Goal: Task Accomplishment & Management: Manage account settings

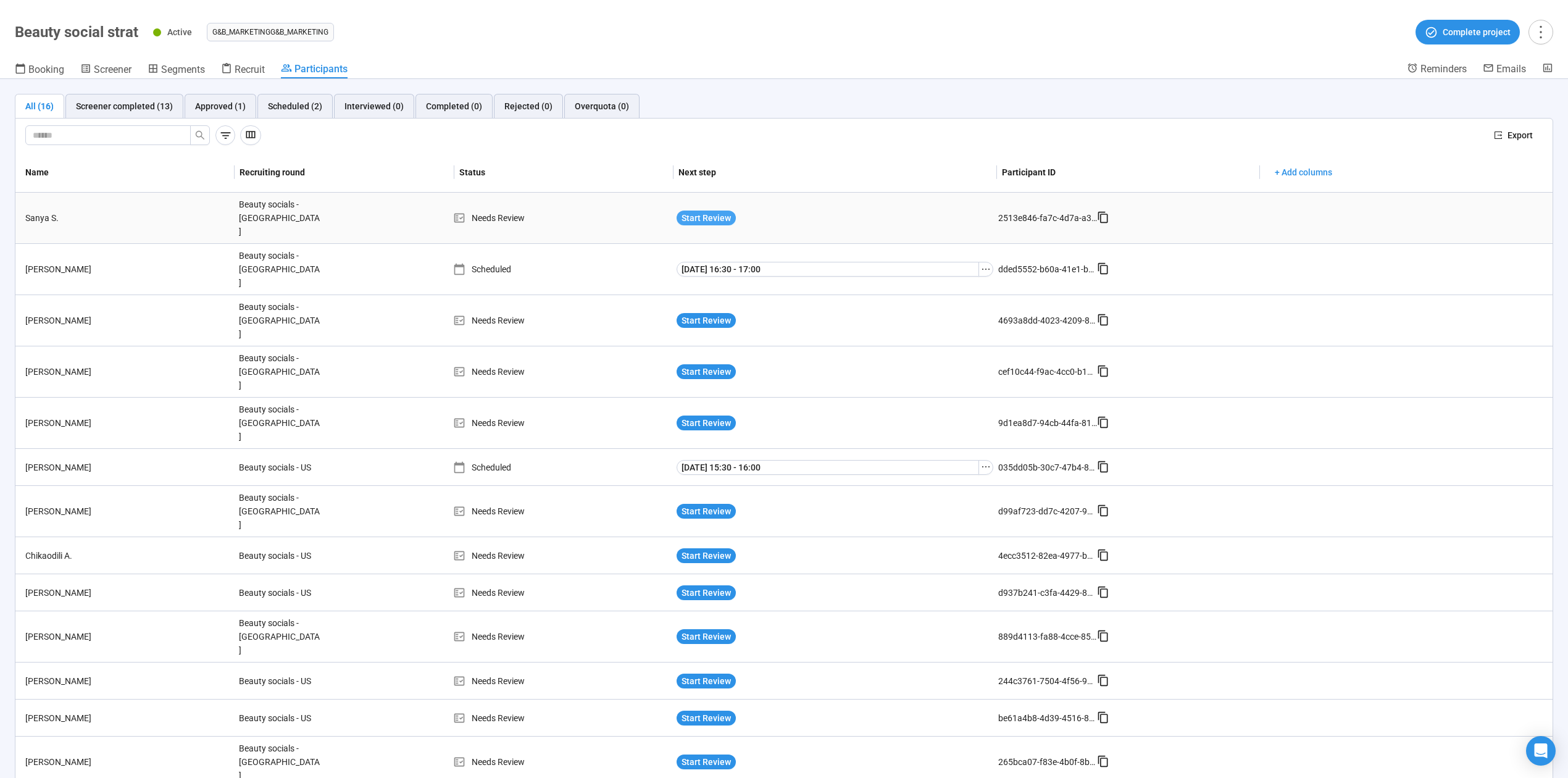
click at [709, 211] on span "Start Review" at bounding box center [707, 218] width 49 height 13
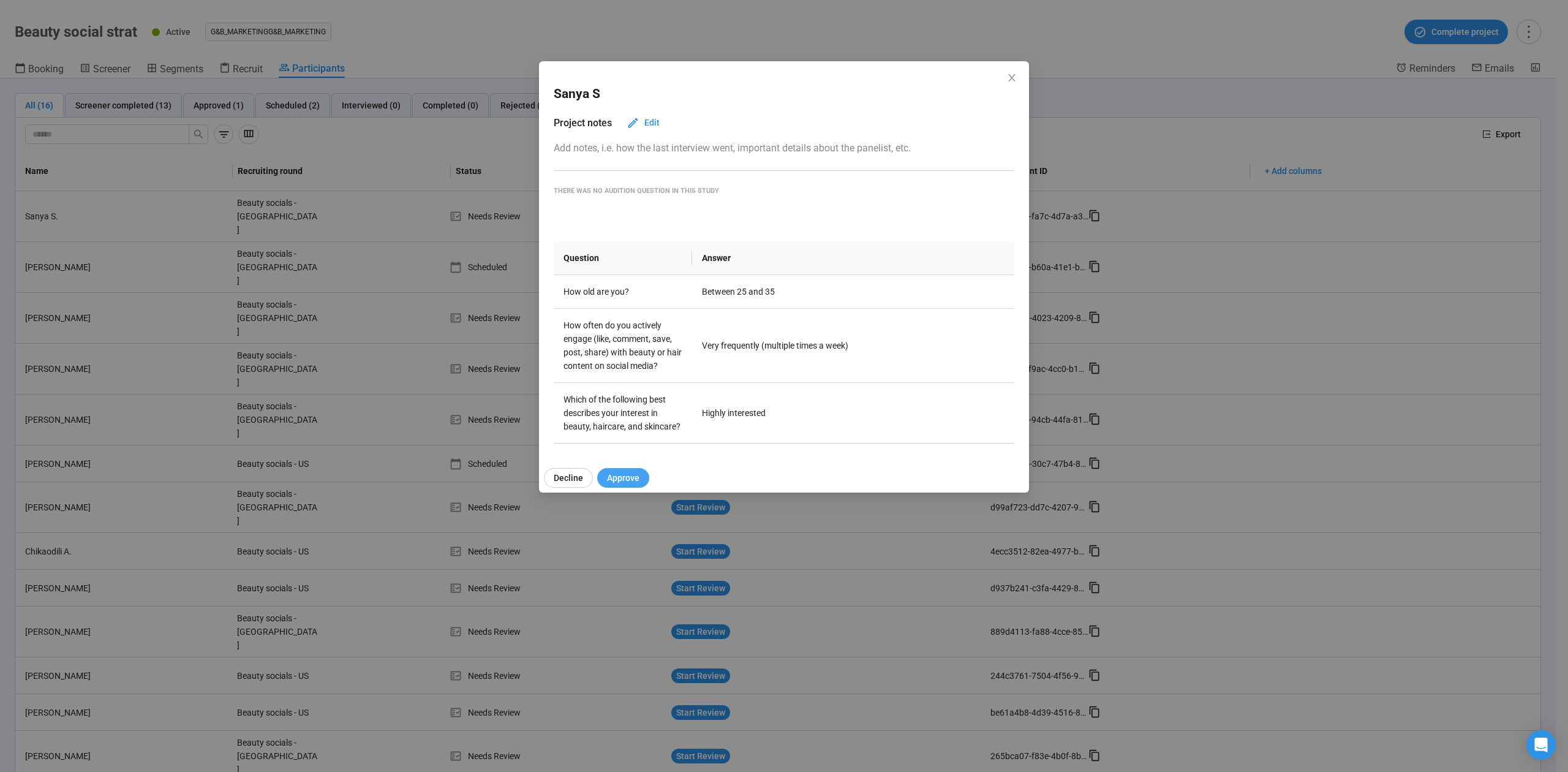
click at [623, 477] on span "Approve" at bounding box center [623, 478] width 32 height 13
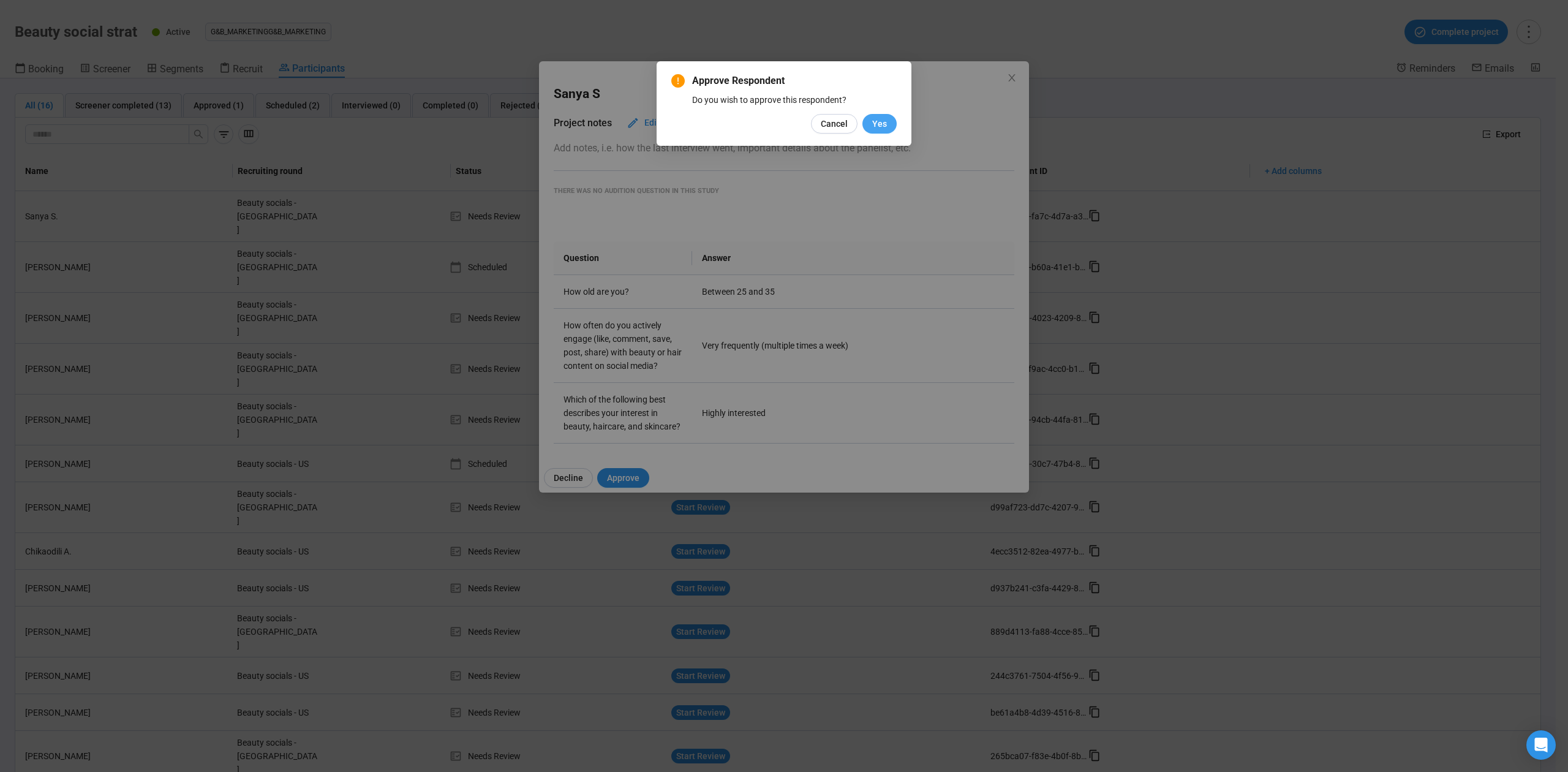
click at [873, 126] on span "Yes" at bounding box center [880, 124] width 15 height 13
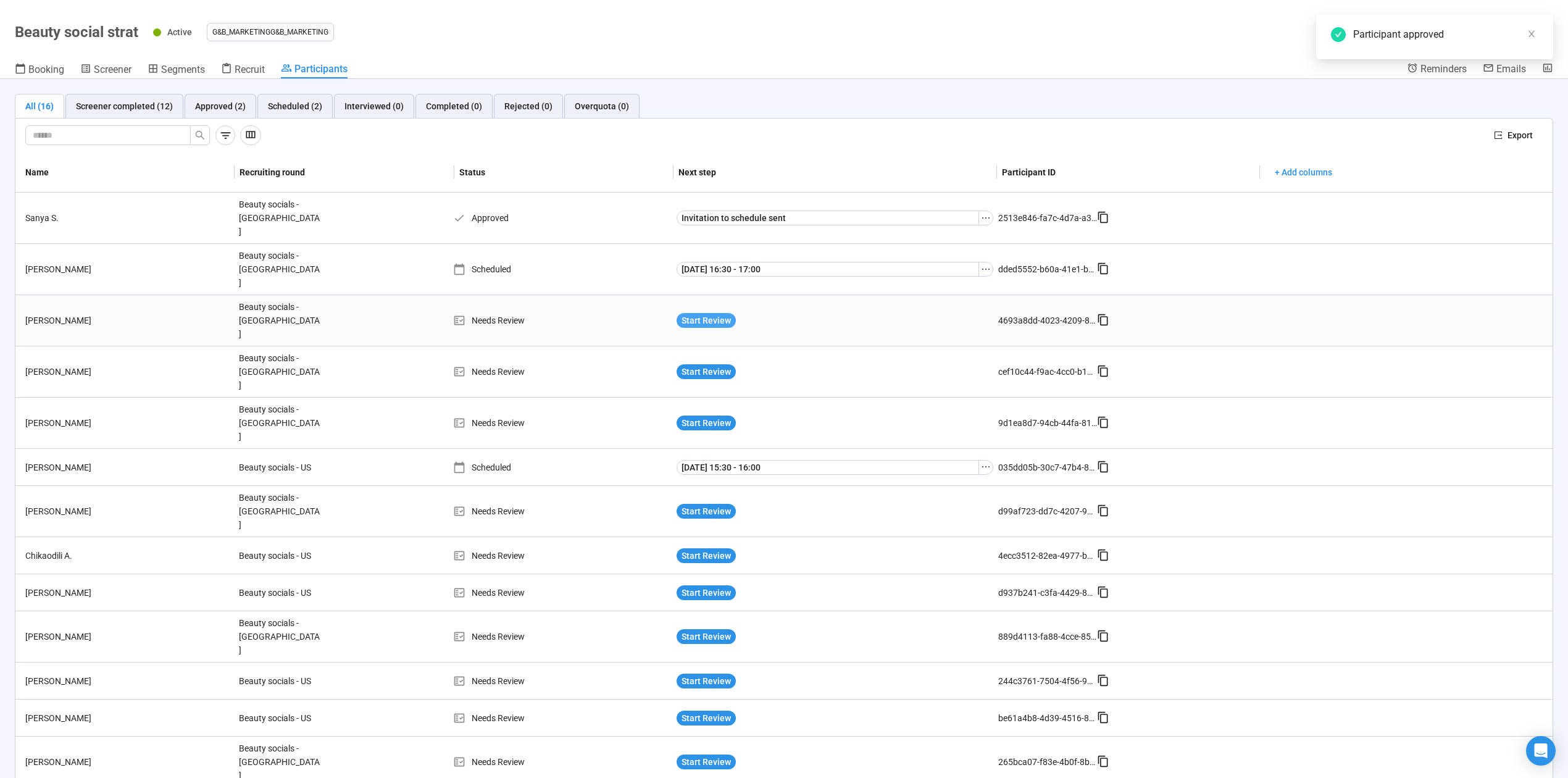
click at [699, 314] on span "Start Review" at bounding box center [707, 320] width 49 height 13
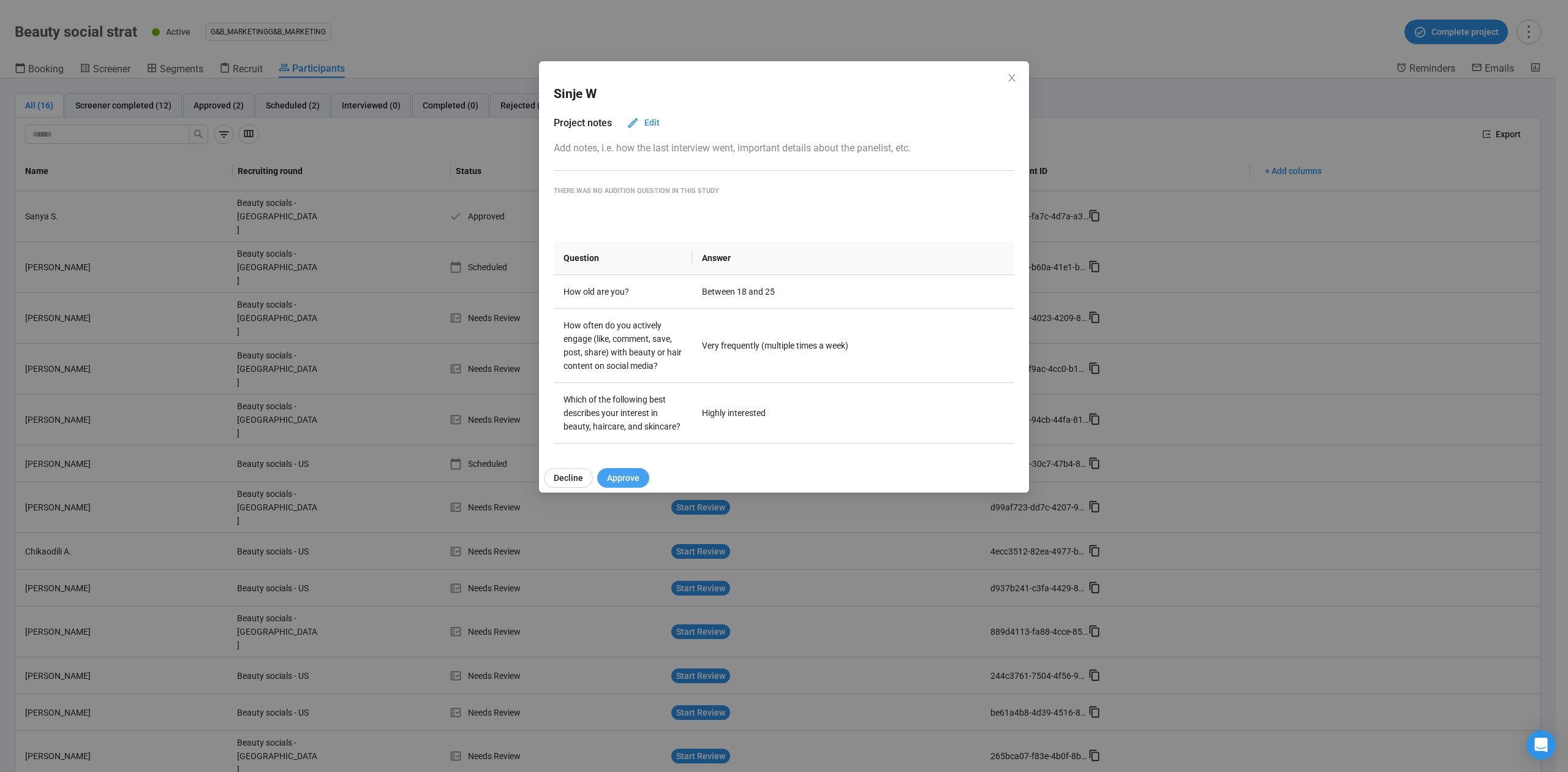
click at [616, 471] on button "Approve" at bounding box center [623, 478] width 52 height 20
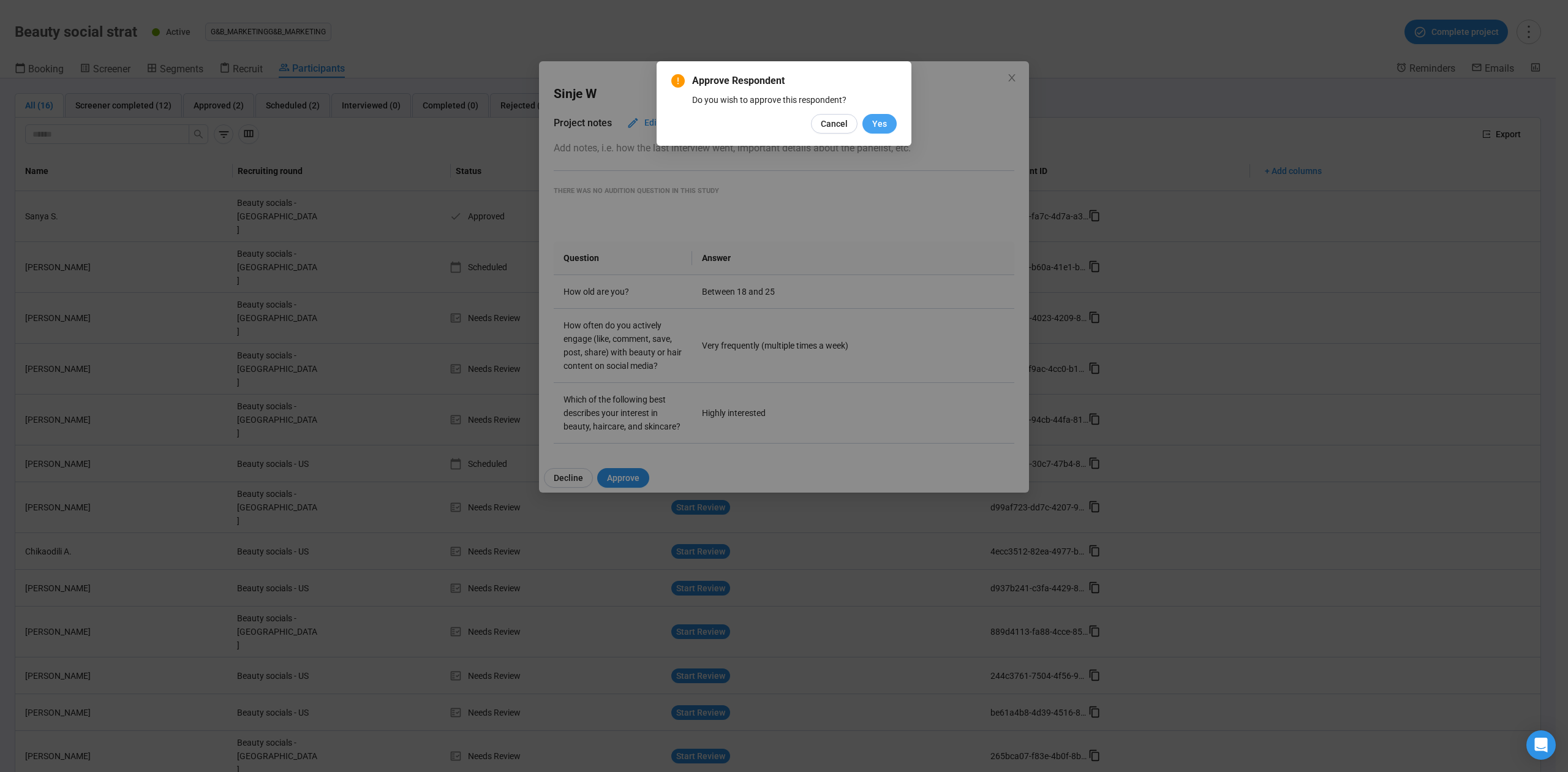
click at [878, 119] on span "Yes" at bounding box center [880, 124] width 15 height 13
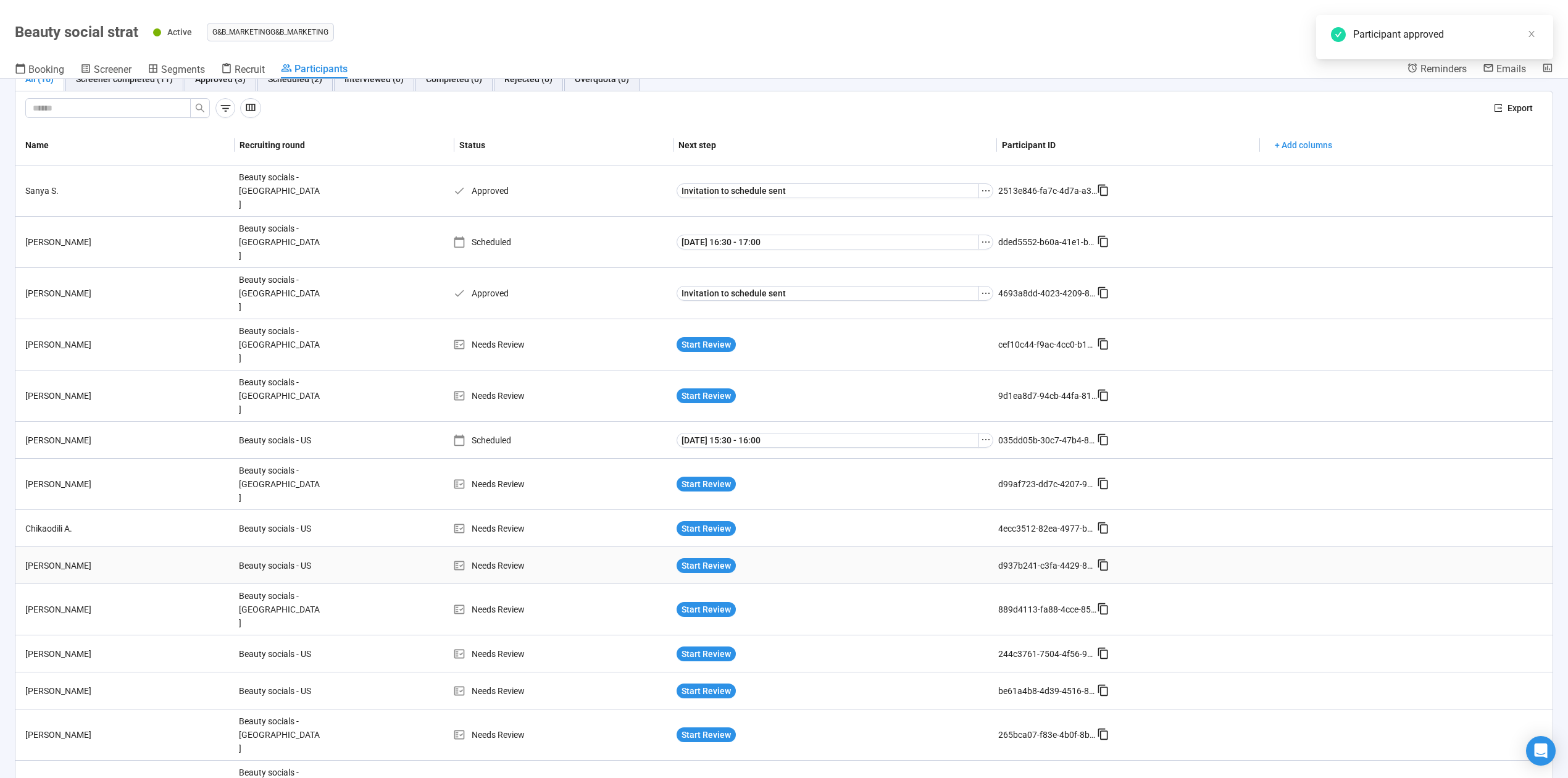
scroll to position [51, 0]
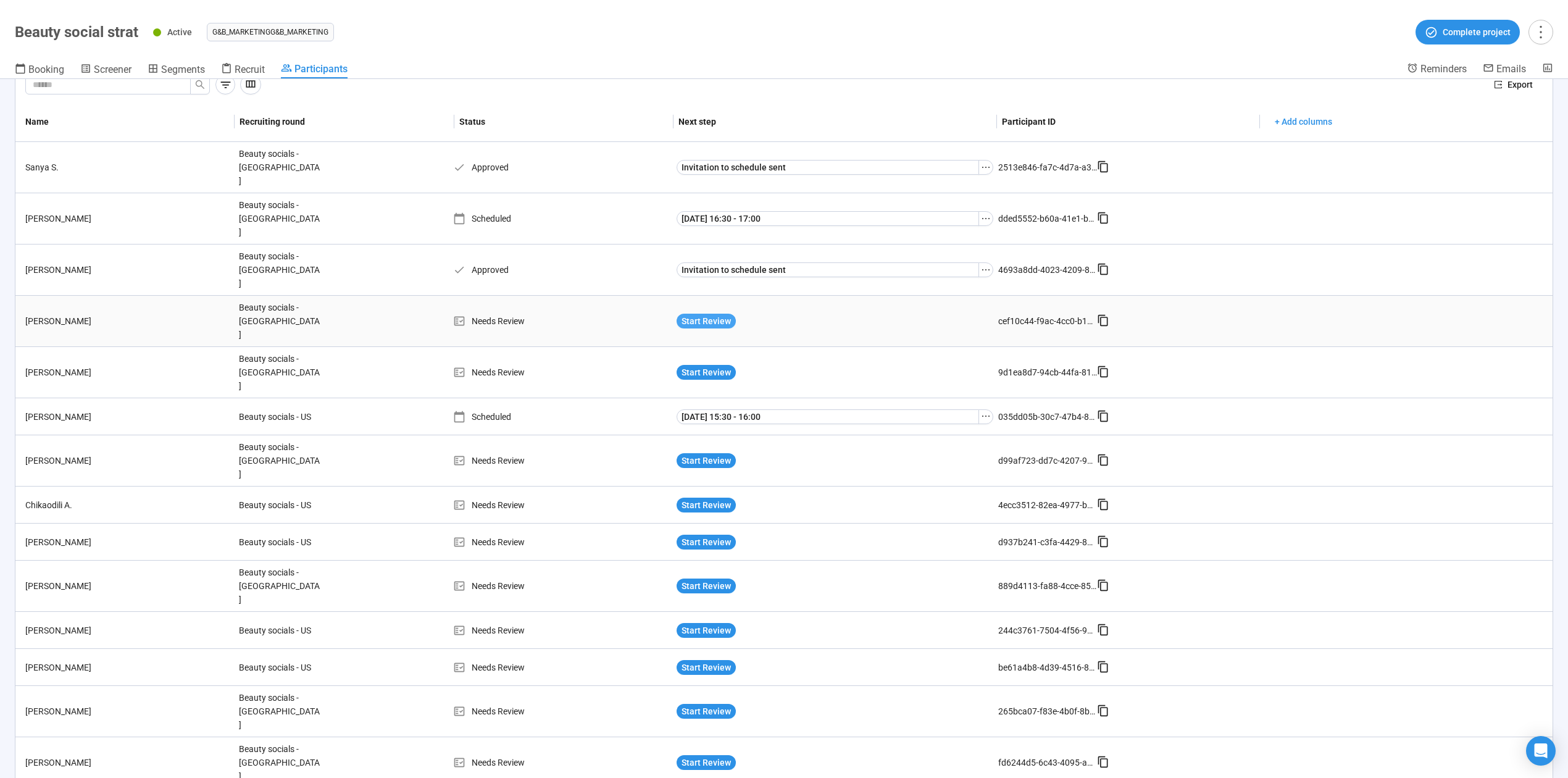
click at [691, 314] on span "Start Review" at bounding box center [707, 321] width 49 height 13
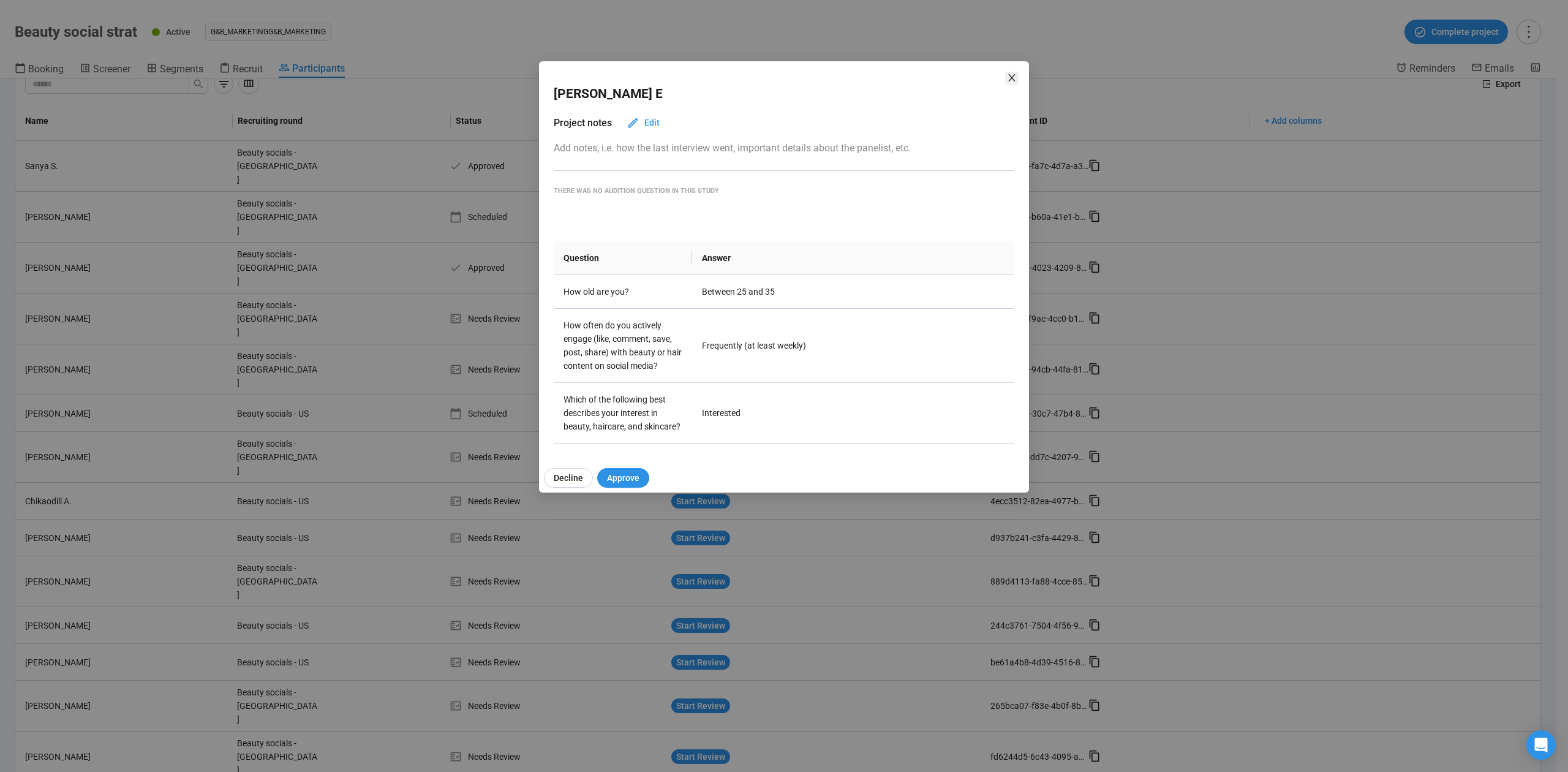
click at [1005, 85] on span "Close" at bounding box center [1011, 78] width 13 height 13
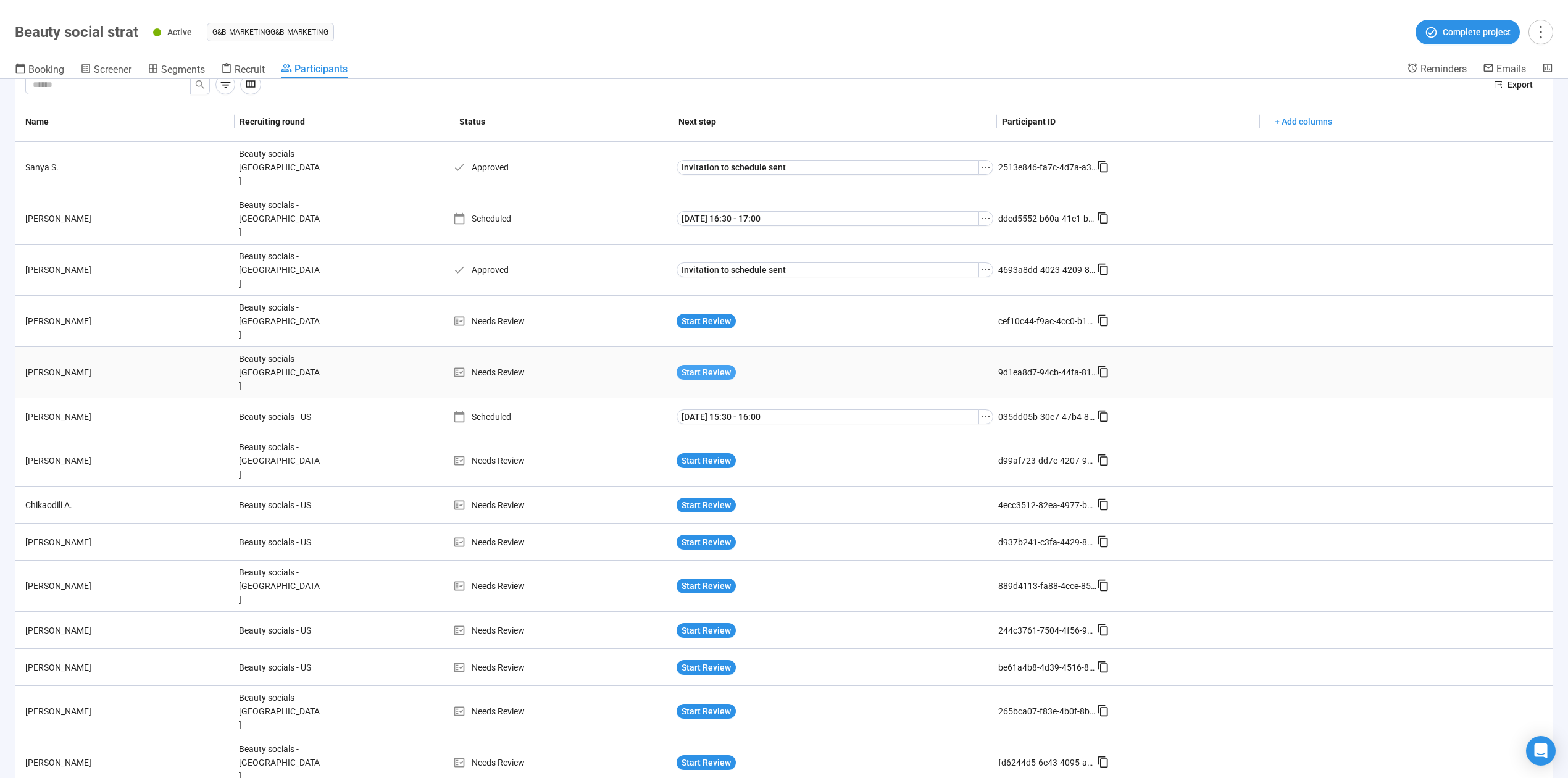
click at [690, 366] on span "Start Review" at bounding box center [707, 372] width 49 height 13
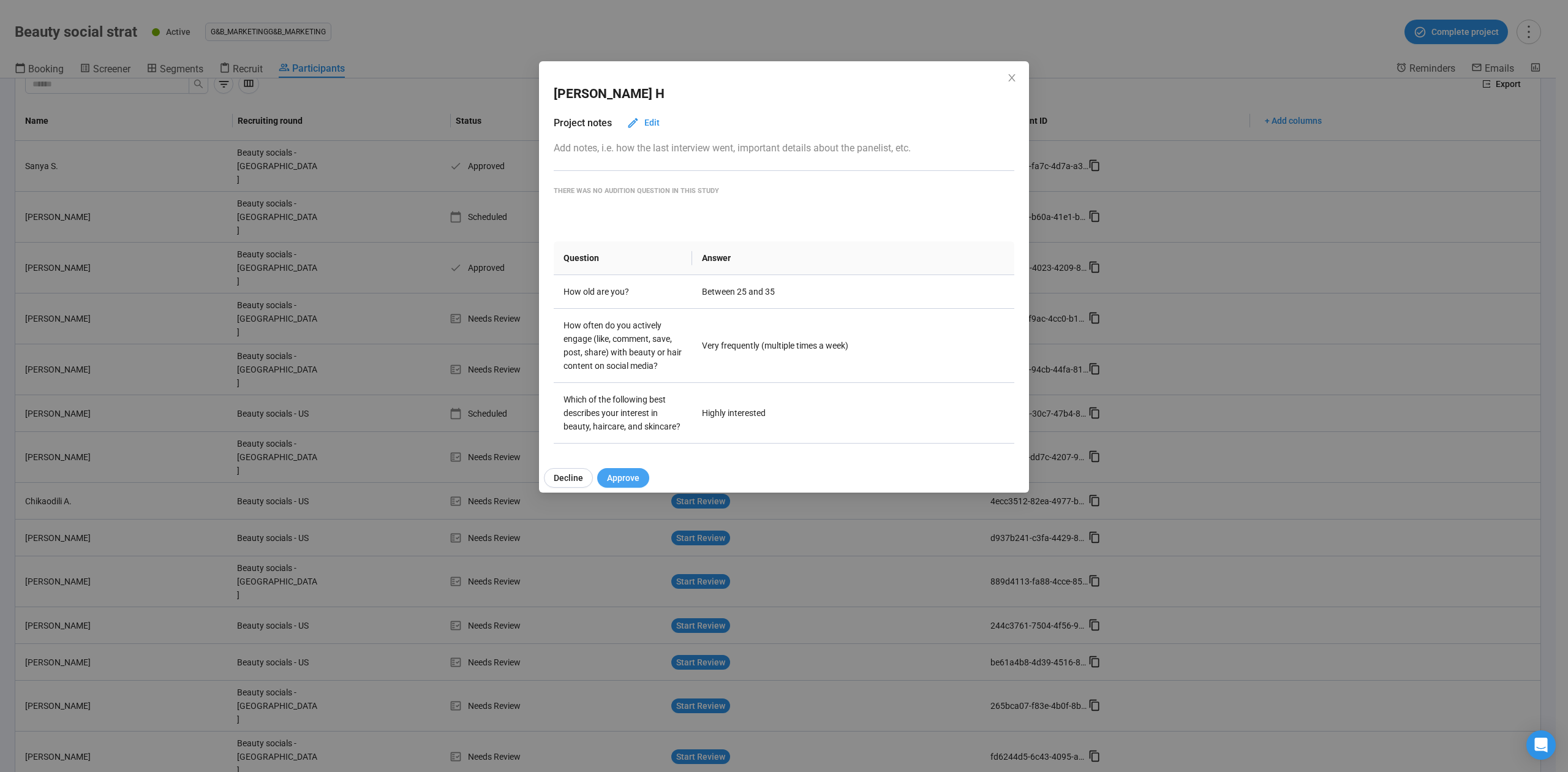
click at [625, 477] on span "Approve" at bounding box center [623, 478] width 32 height 13
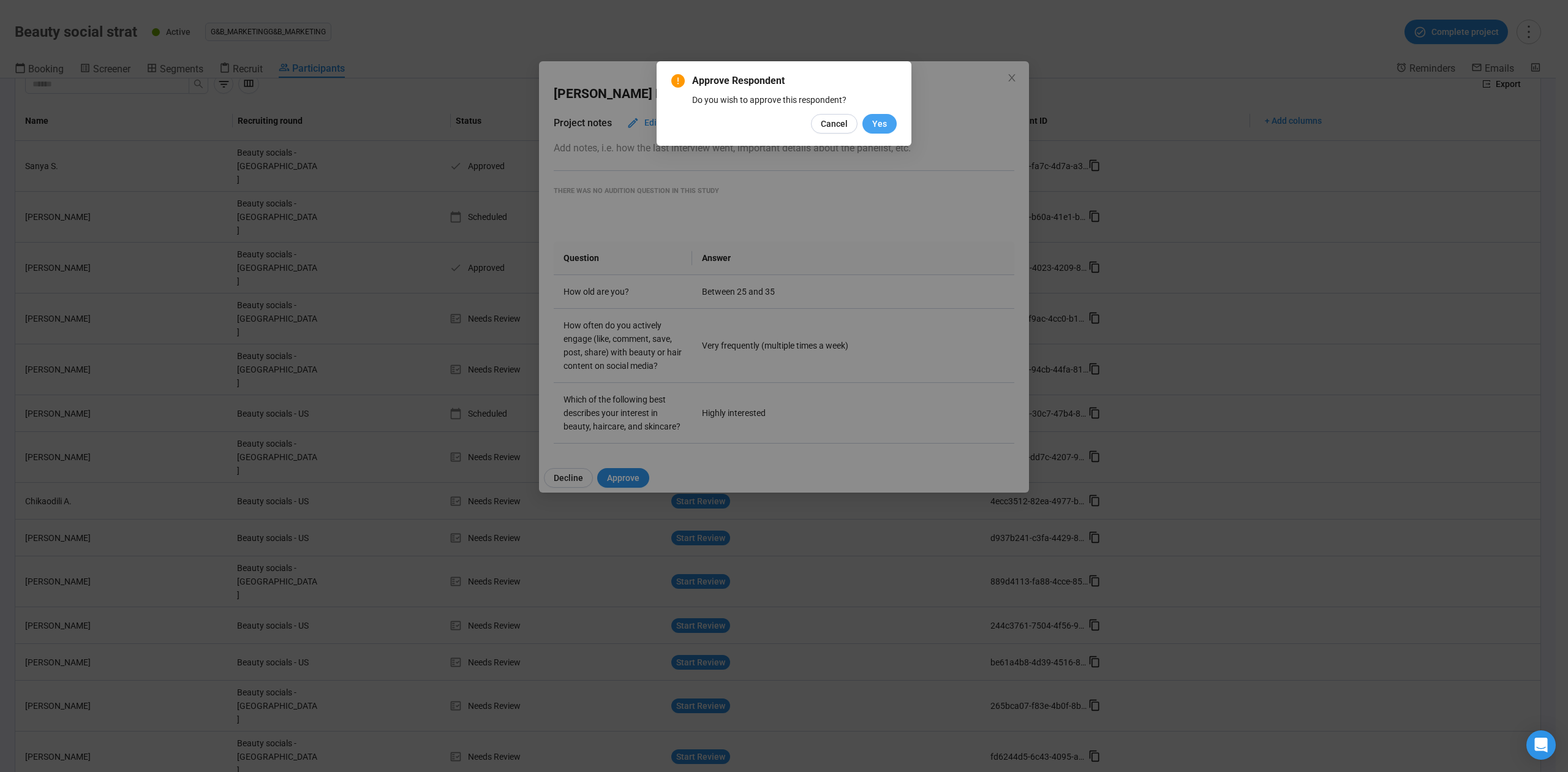
click at [885, 124] on span "Yes" at bounding box center [880, 124] width 15 height 13
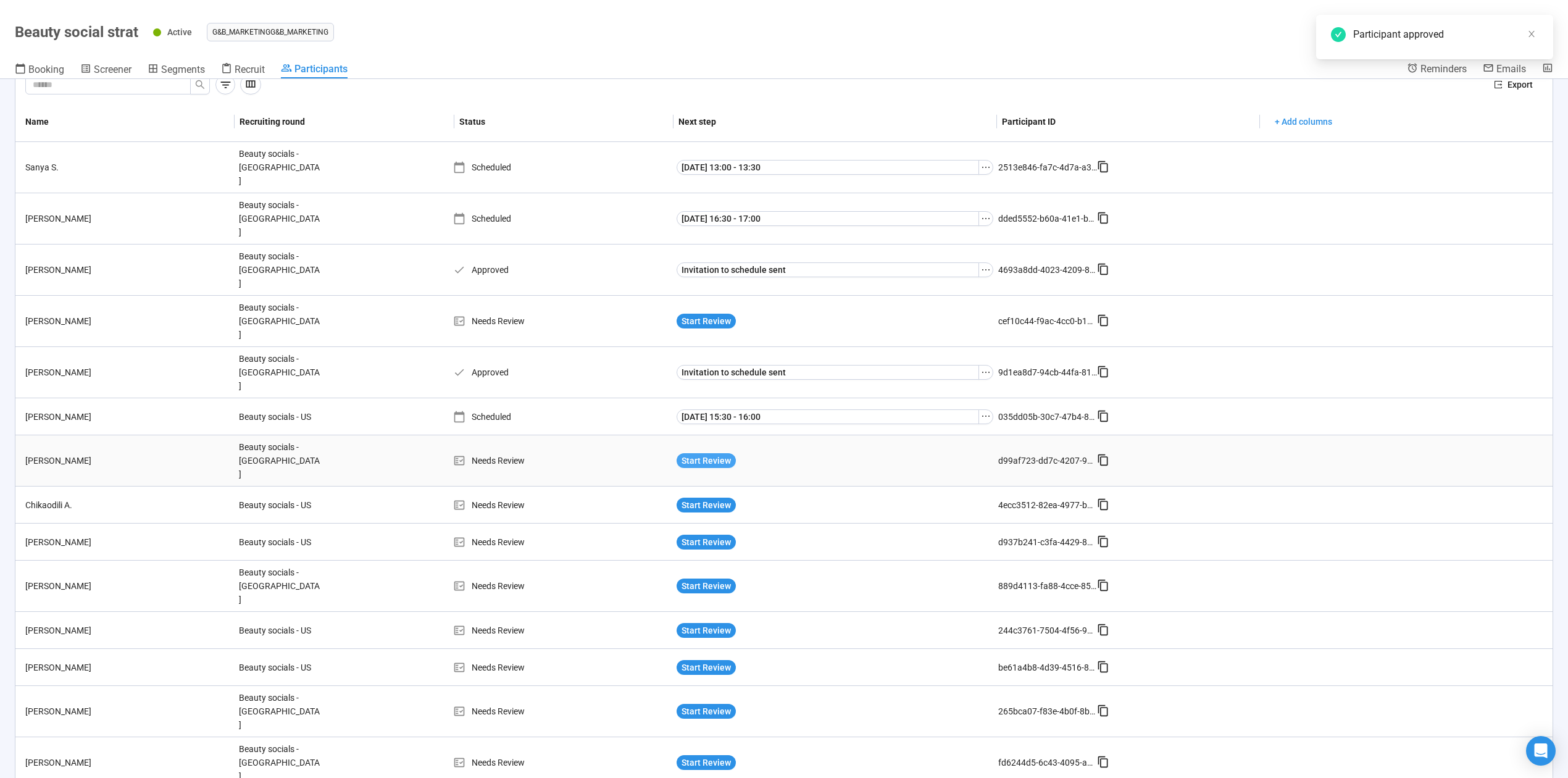
click at [691, 454] on span "Start Review" at bounding box center [707, 460] width 49 height 13
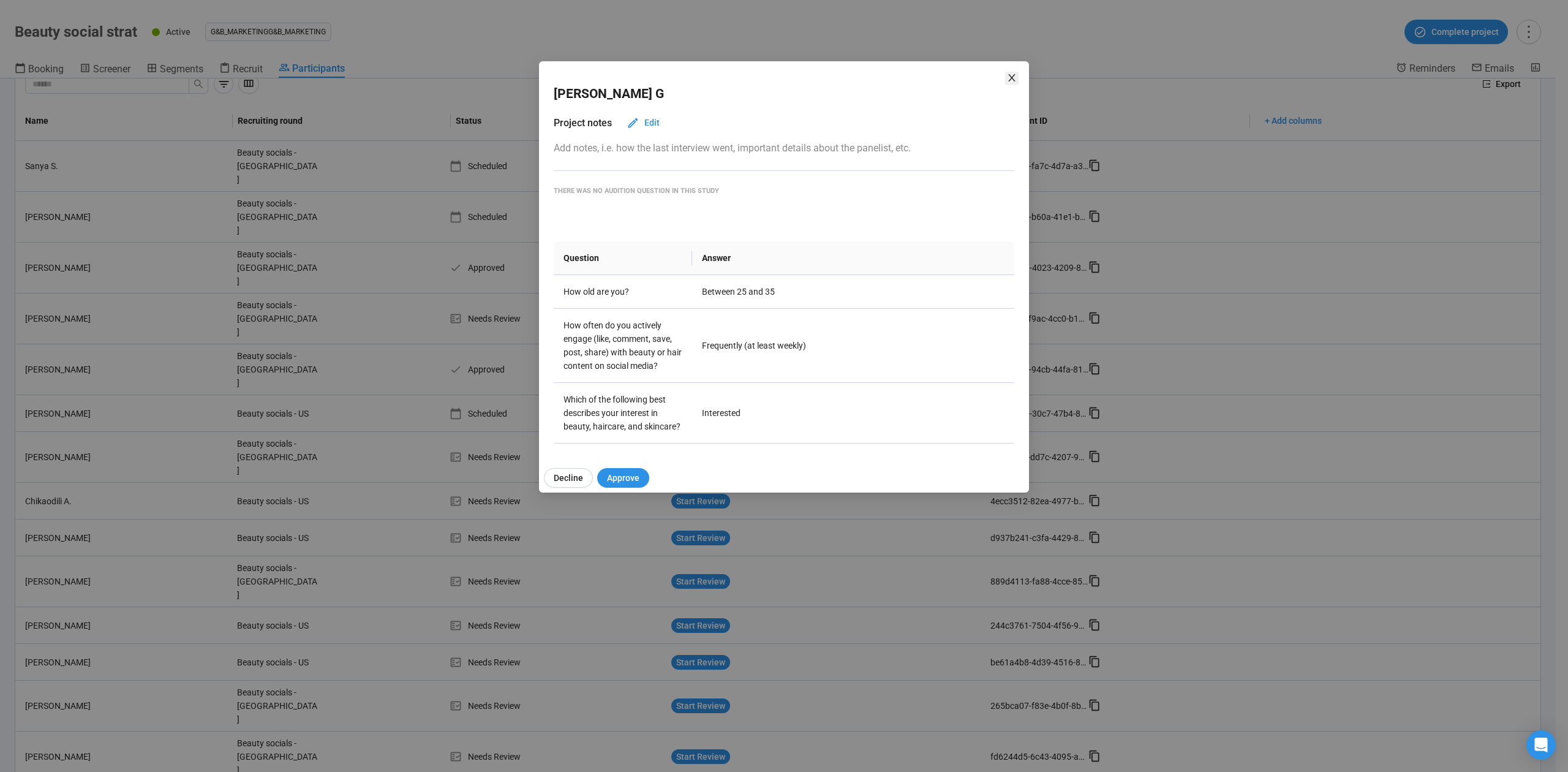
click at [1012, 83] on span "Close" at bounding box center [1011, 78] width 13 height 13
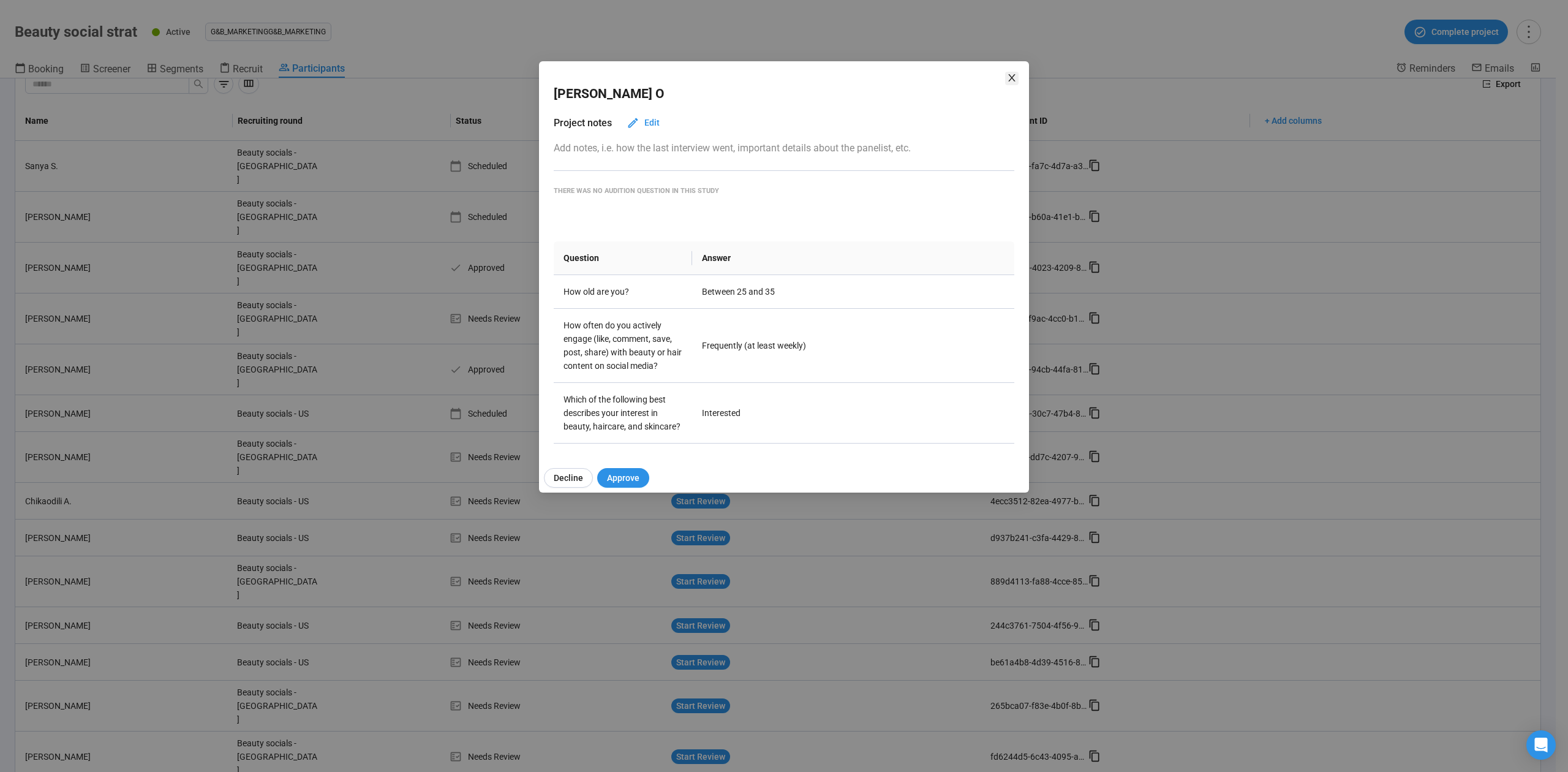
click at [1009, 77] on icon "close" at bounding box center [1011, 77] width 10 height 10
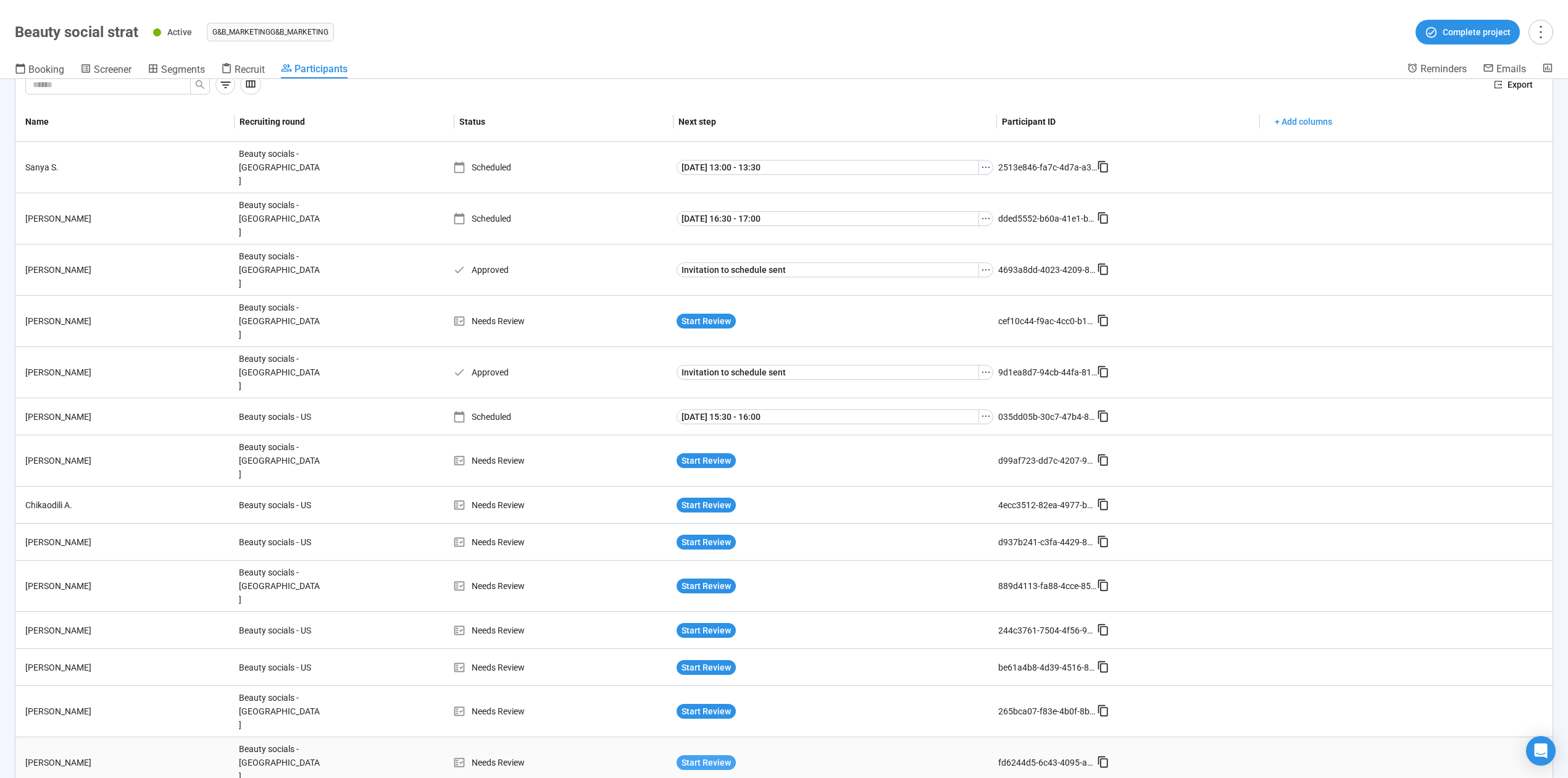
click at [715, 756] on span "Start Review" at bounding box center [707, 763] width 49 height 13
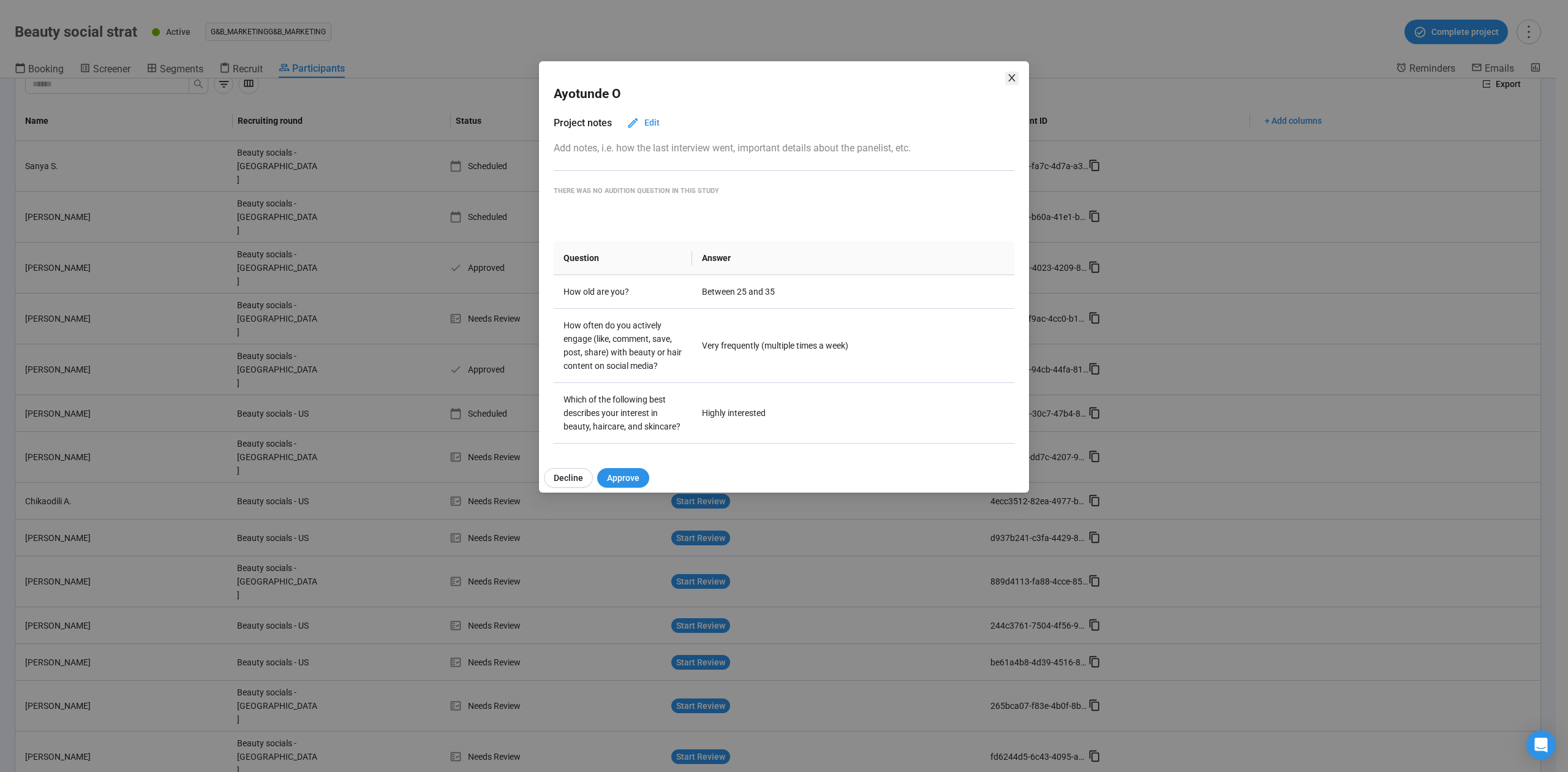
click at [1015, 77] on icon "close" at bounding box center [1011, 77] width 10 height 10
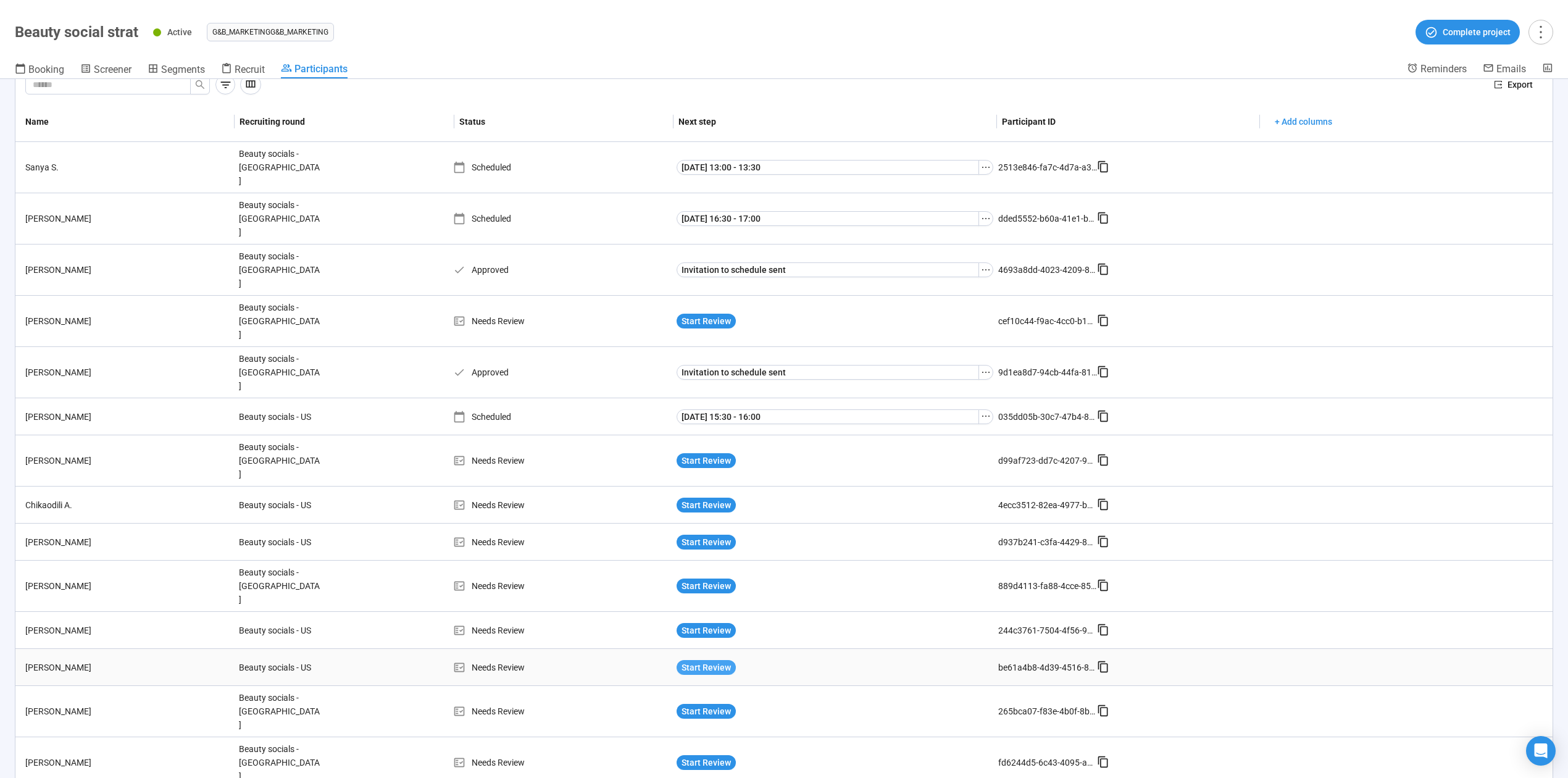
click at [715, 661] on span "Start Review" at bounding box center [707, 667] width 49 height 13
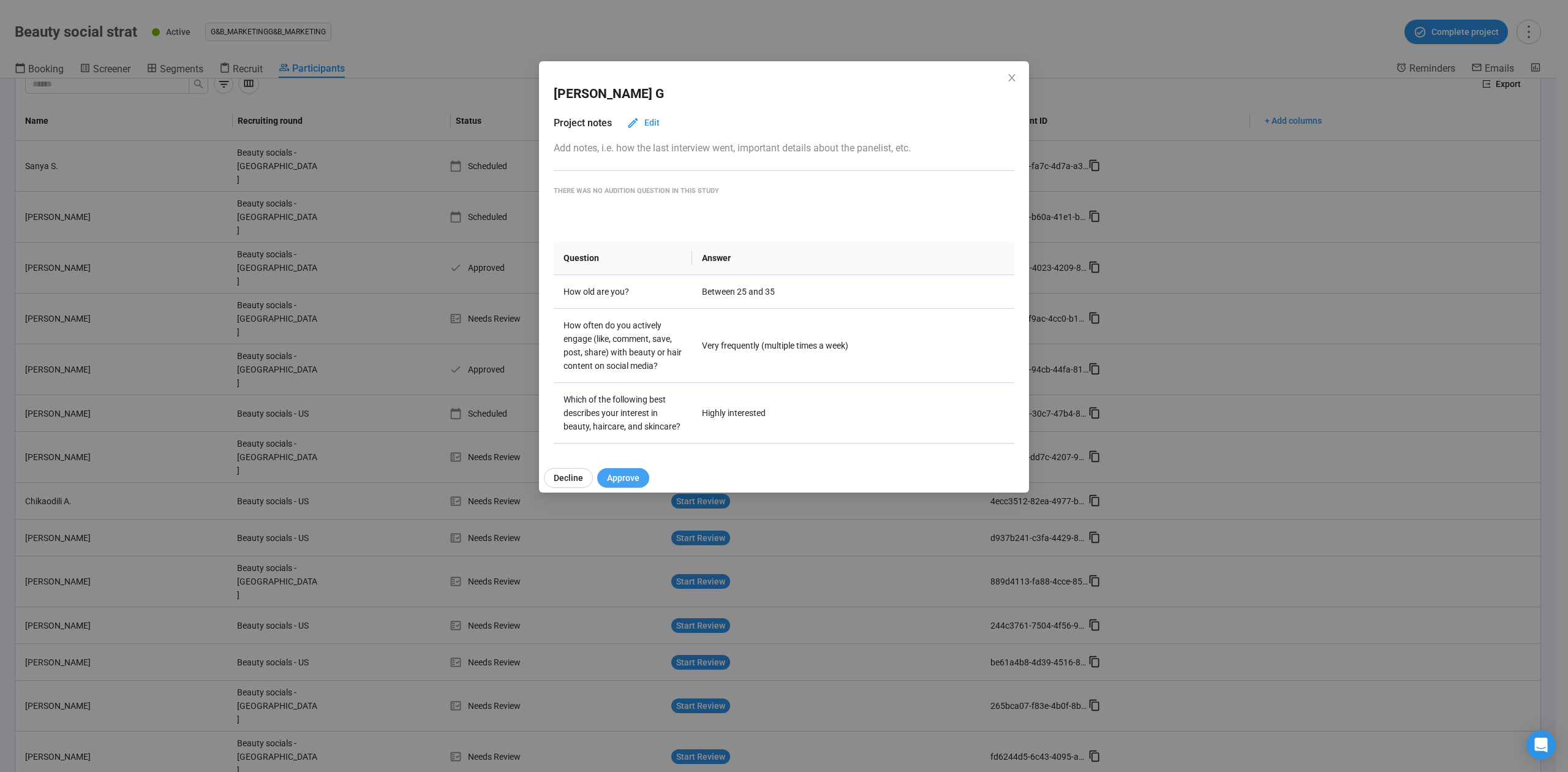
click at [620, 481] on span "Approve" at bounding box center [623, 478] width 32 height 13
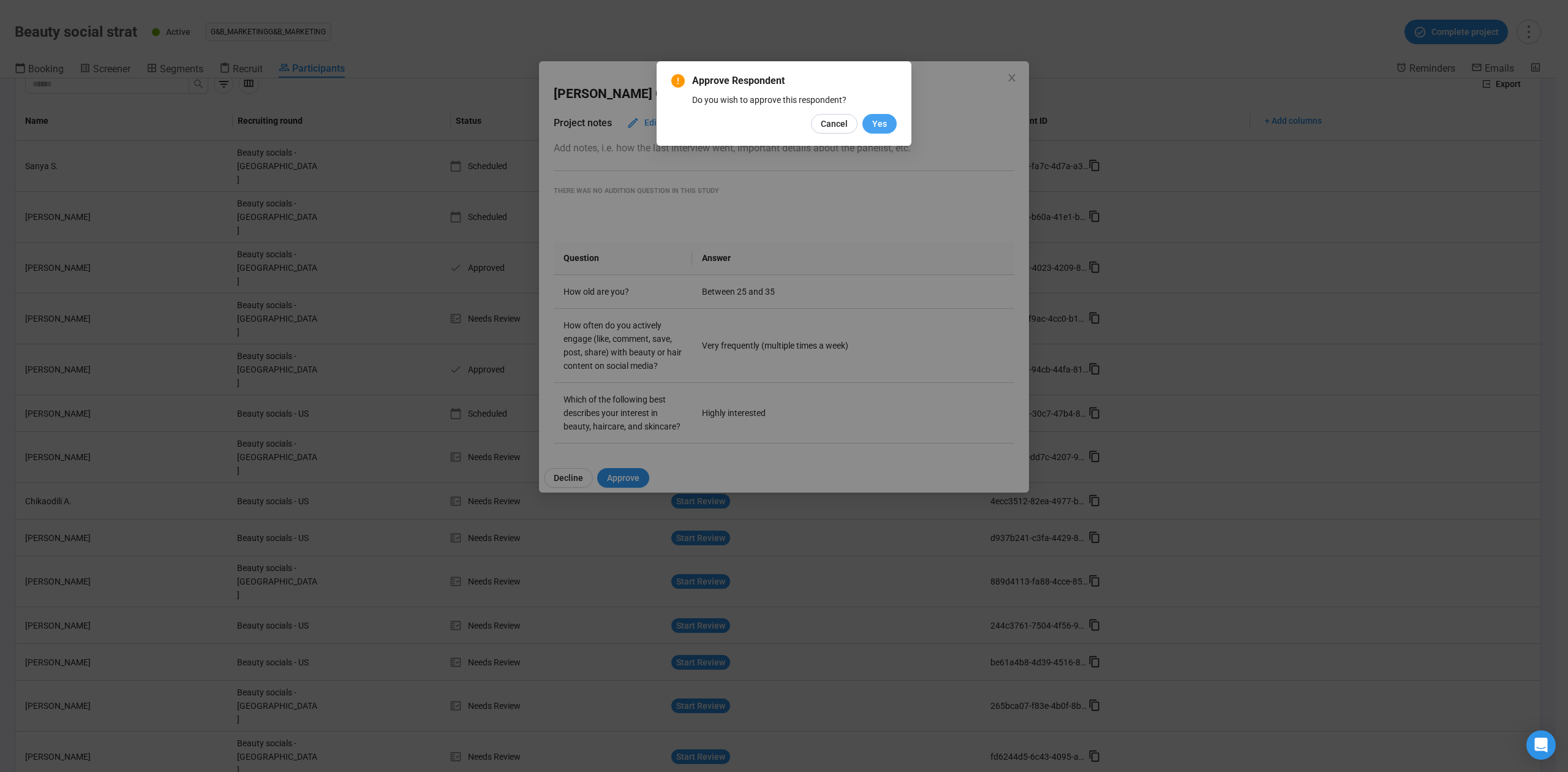
click at [878, 126] on span "Yes" at bounding box center [880, 124] width 15 height 13
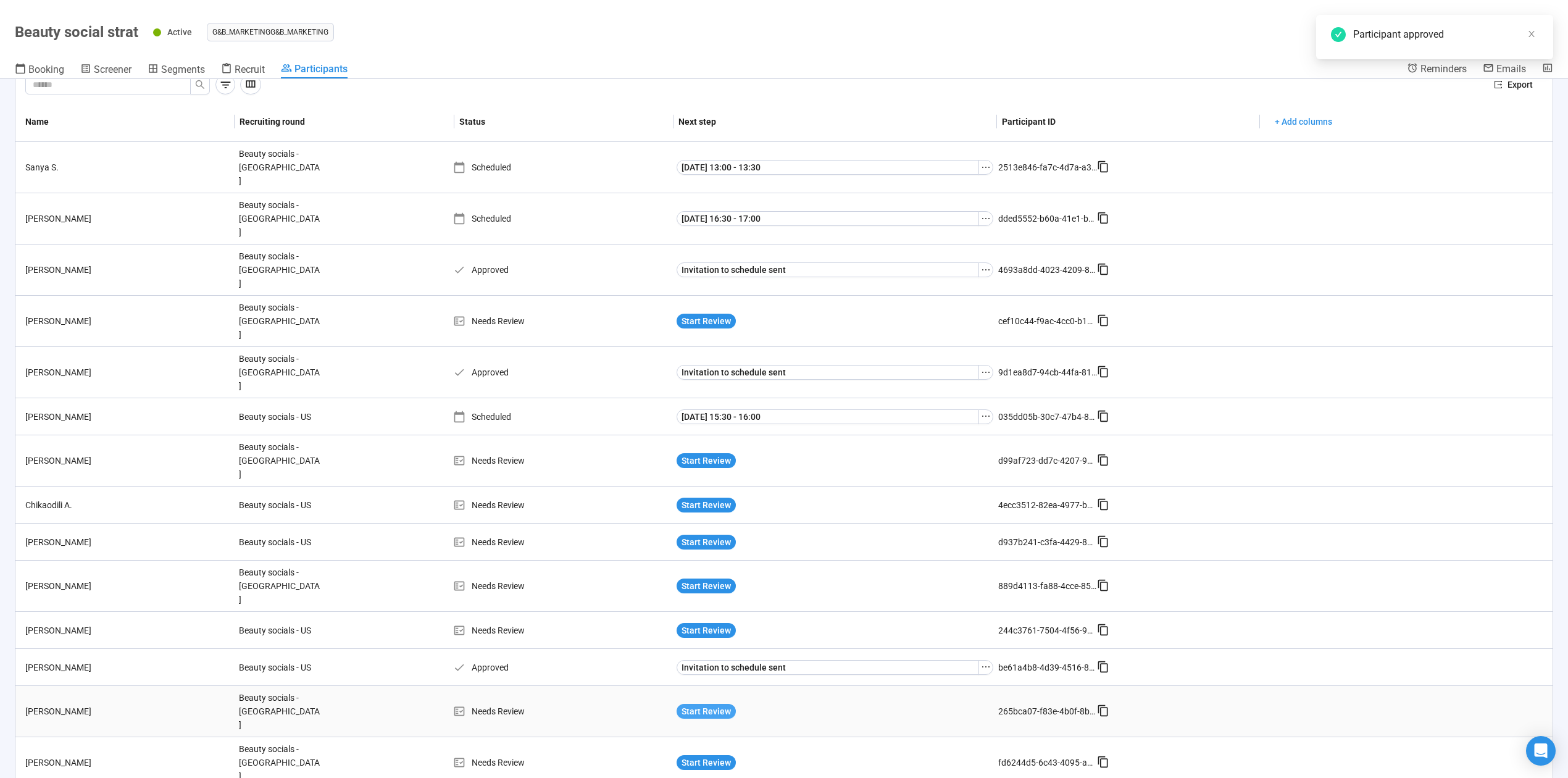
click at [707, 705] on span "Start Review" at bounding box center [707, 711] width 49 height 13
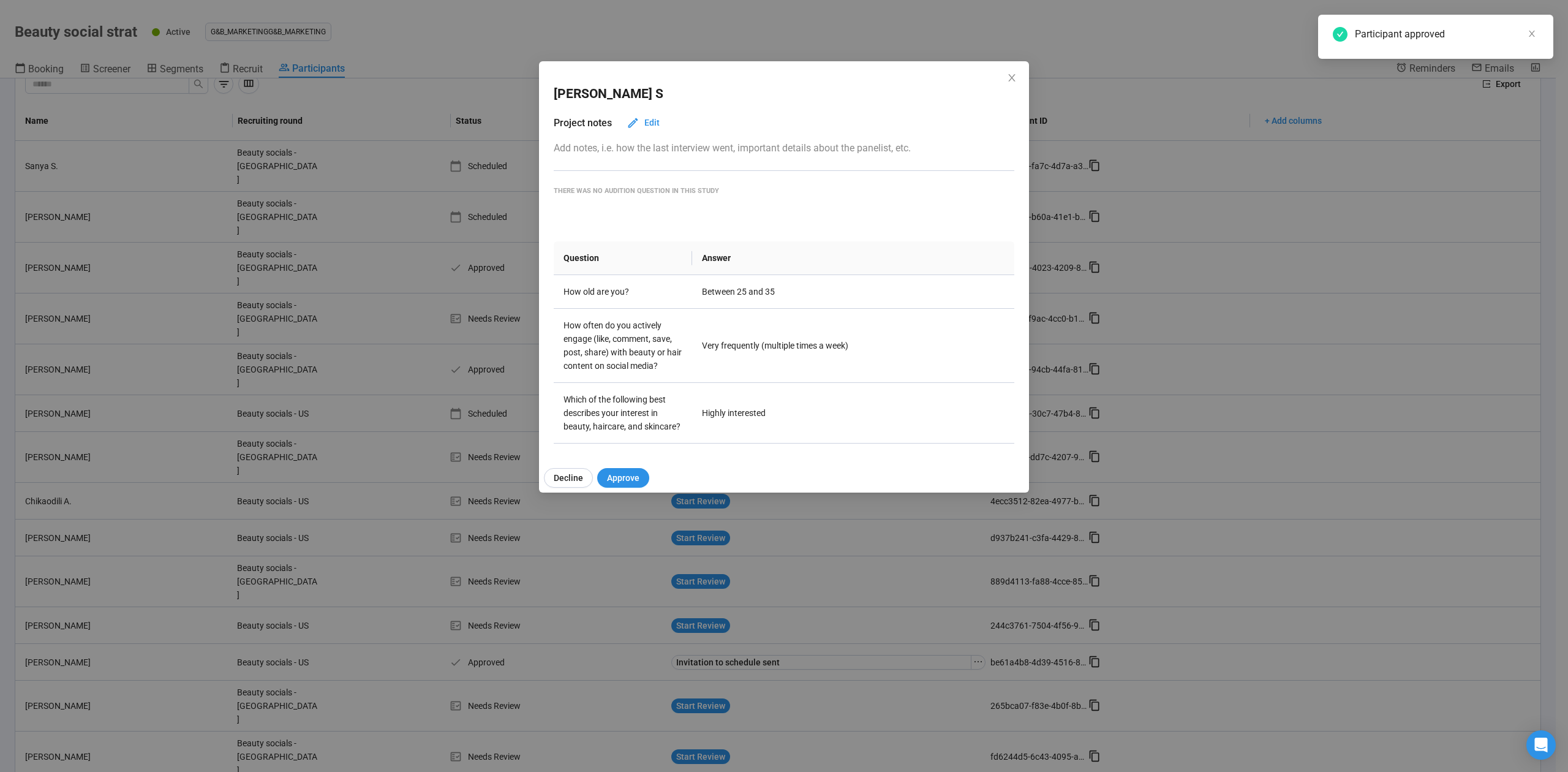
click at [1005, 78] on span "Close" at bounding box center [1011, 78] width 13 height 13
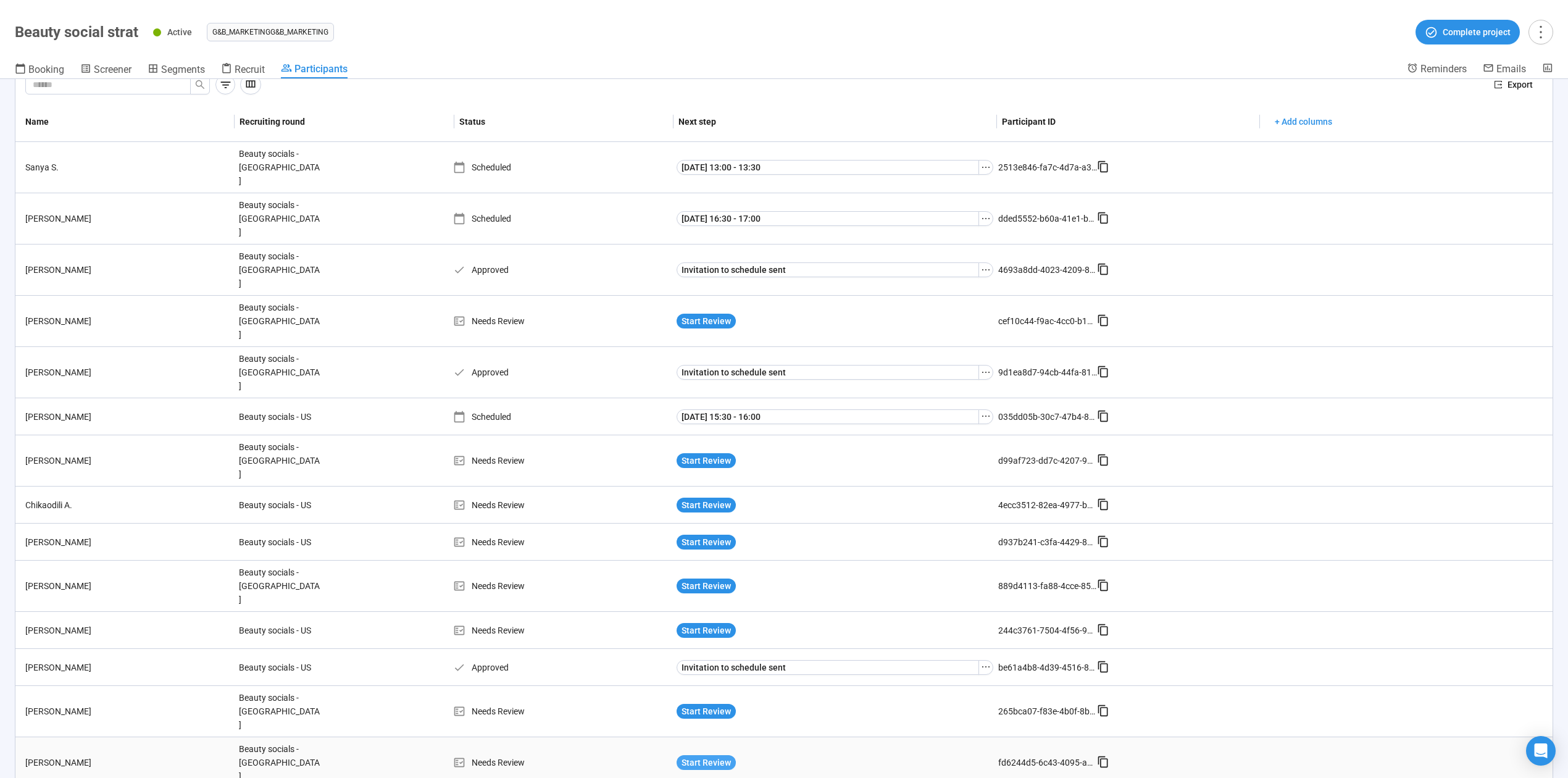
click at [715, 756] on span "Start Review" at bounding box center [707, 763] width 49 height 13
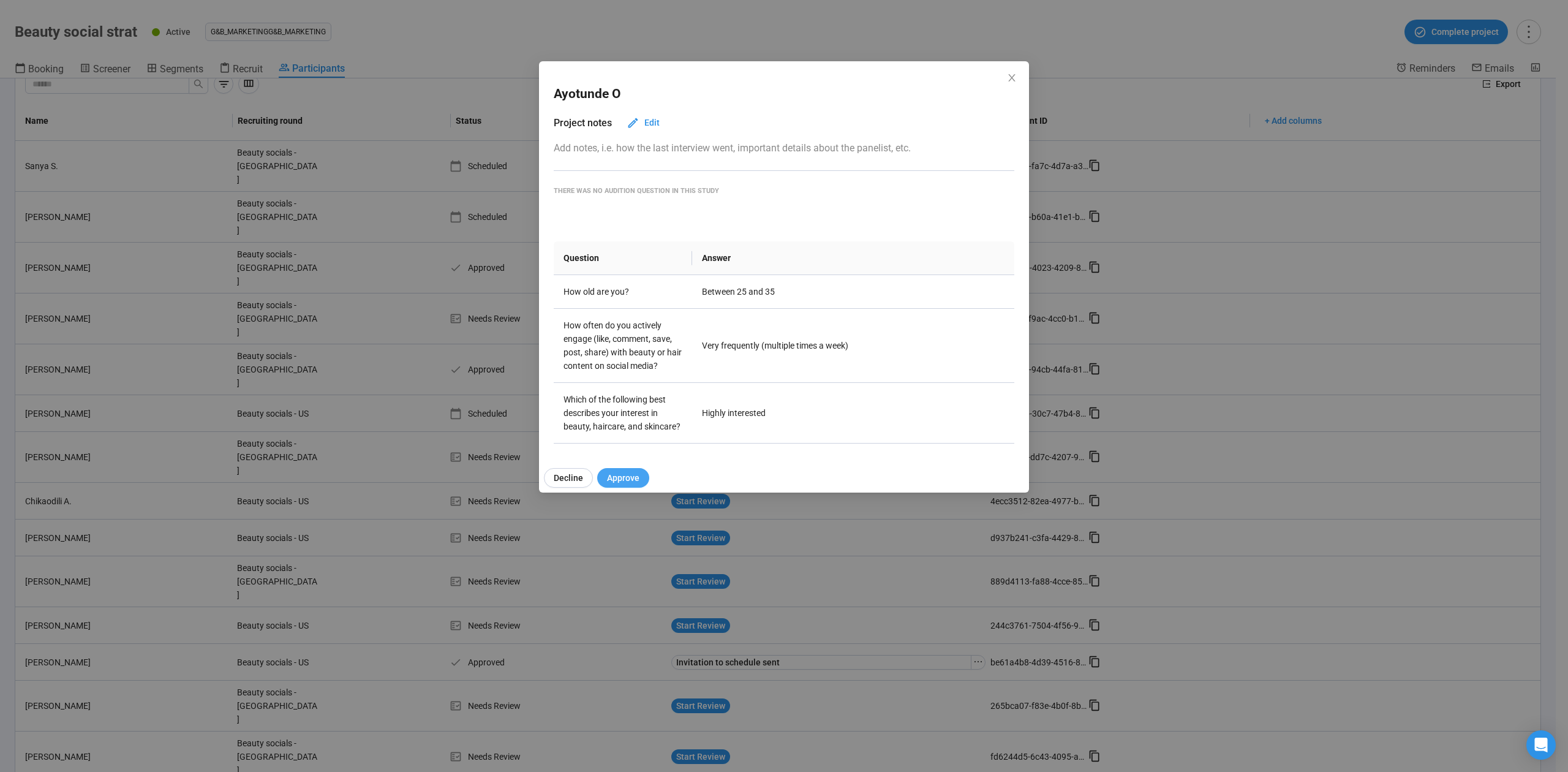
click at [616, 474] on span "Approve" at bounding box center [623, 478] width 32 height 13
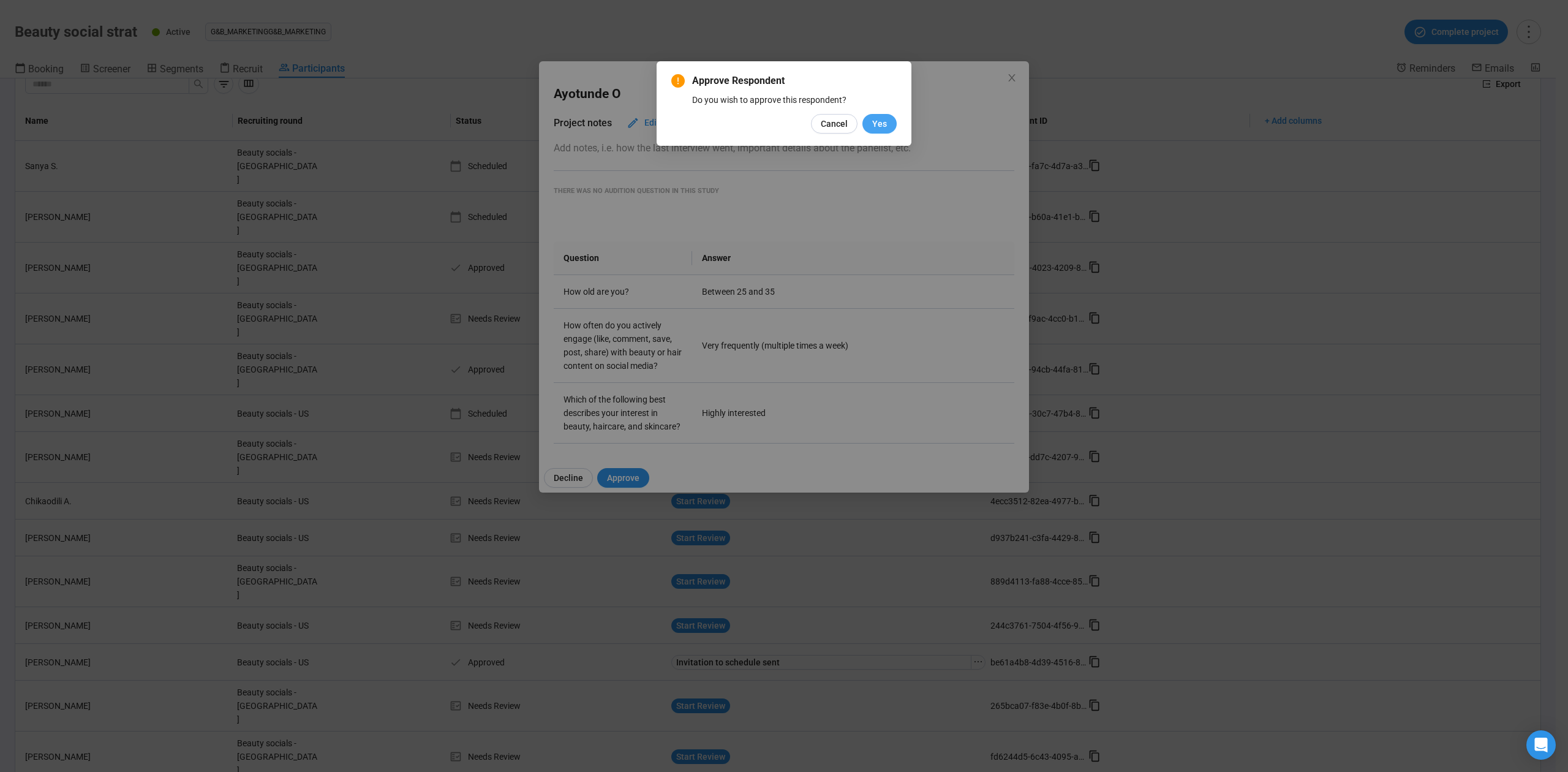
click at [886, 124] on span "Yes" at bounding box center [880, 124] width 15 height 13
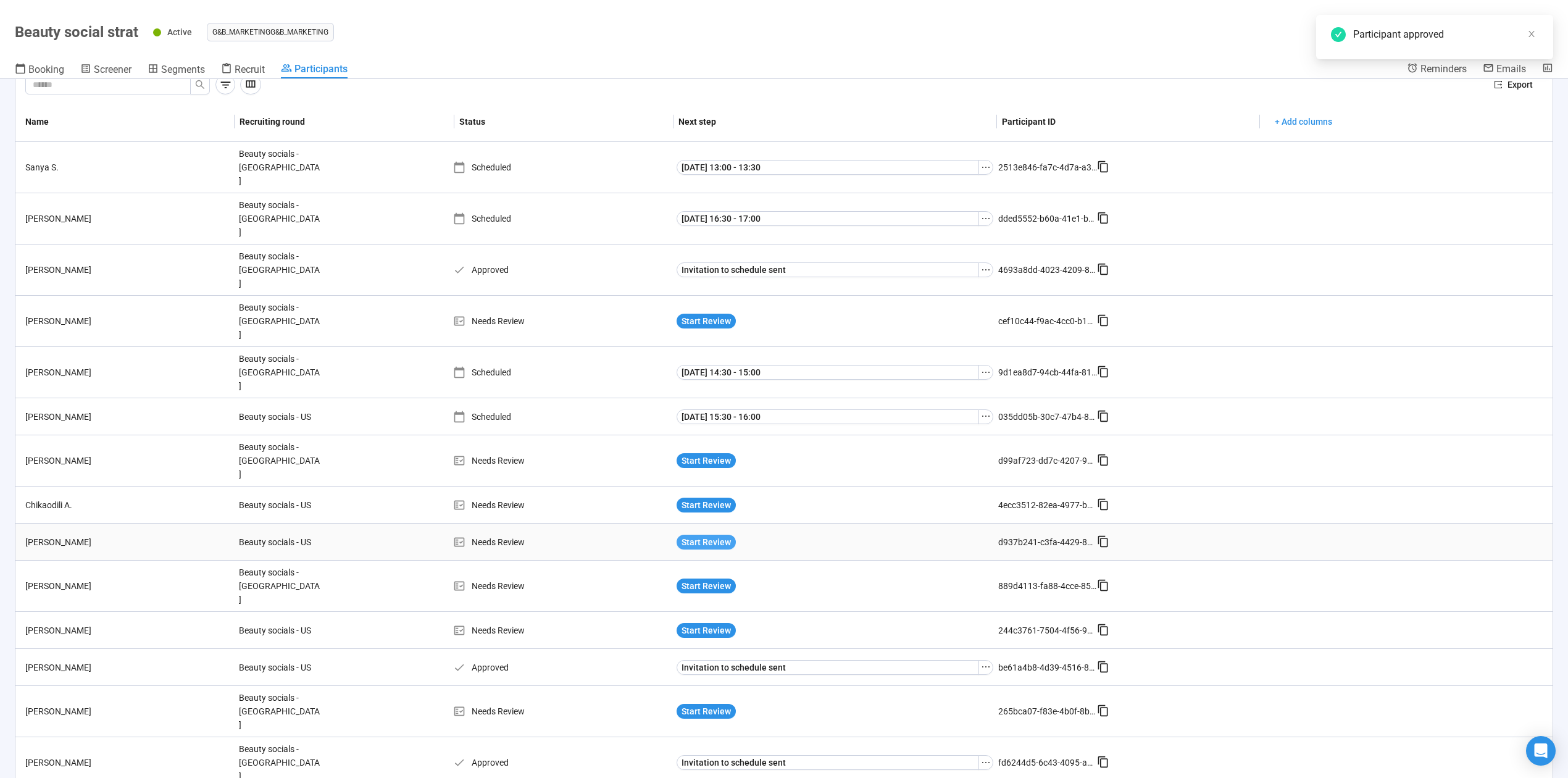
click at [702, 535] on span "Start Review" at bounding box center [707, 542] width 49 height 13
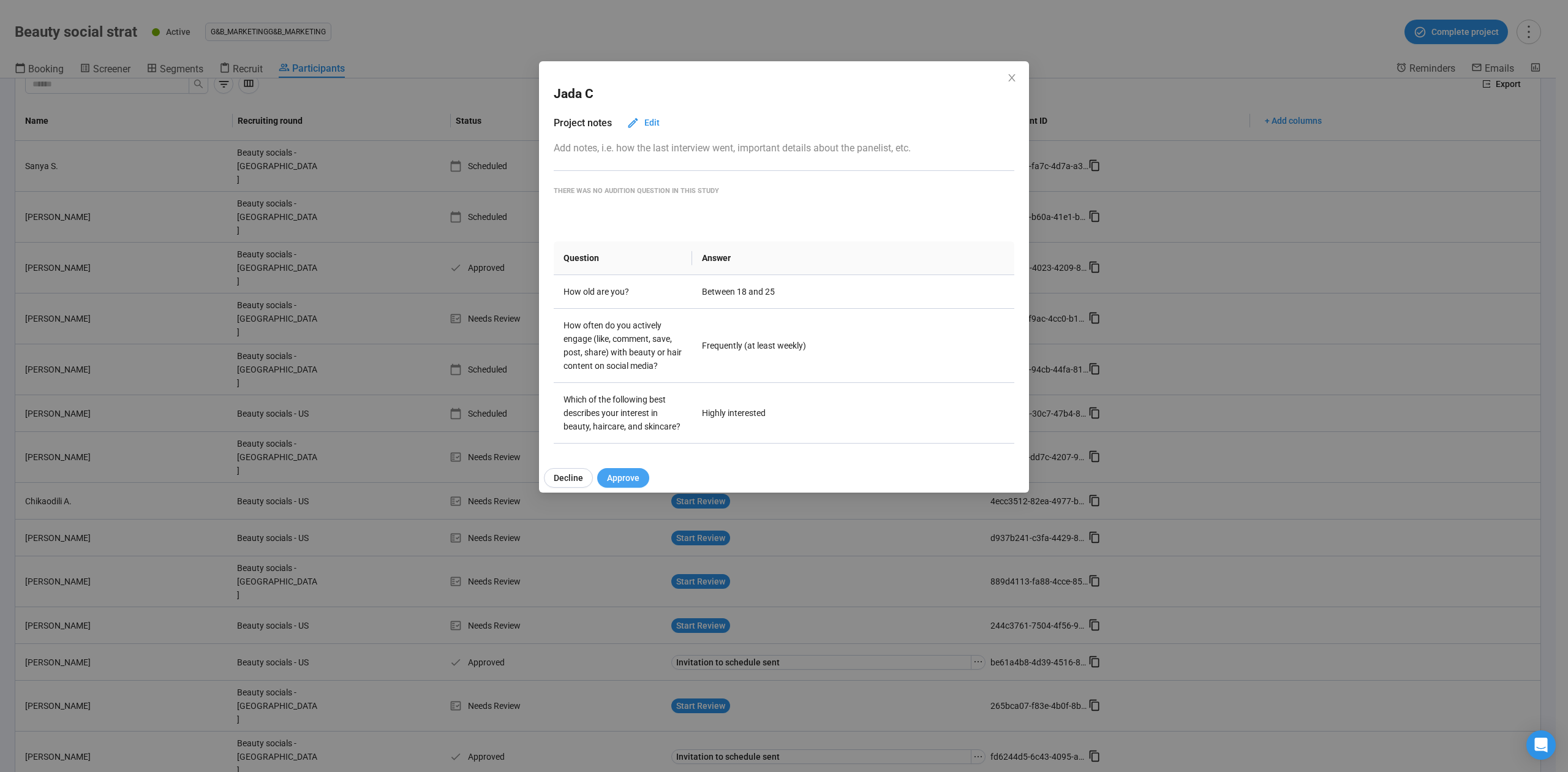
click at [625, 481] on span "Approve" at bounding box center [623, 478] width 32 height 13
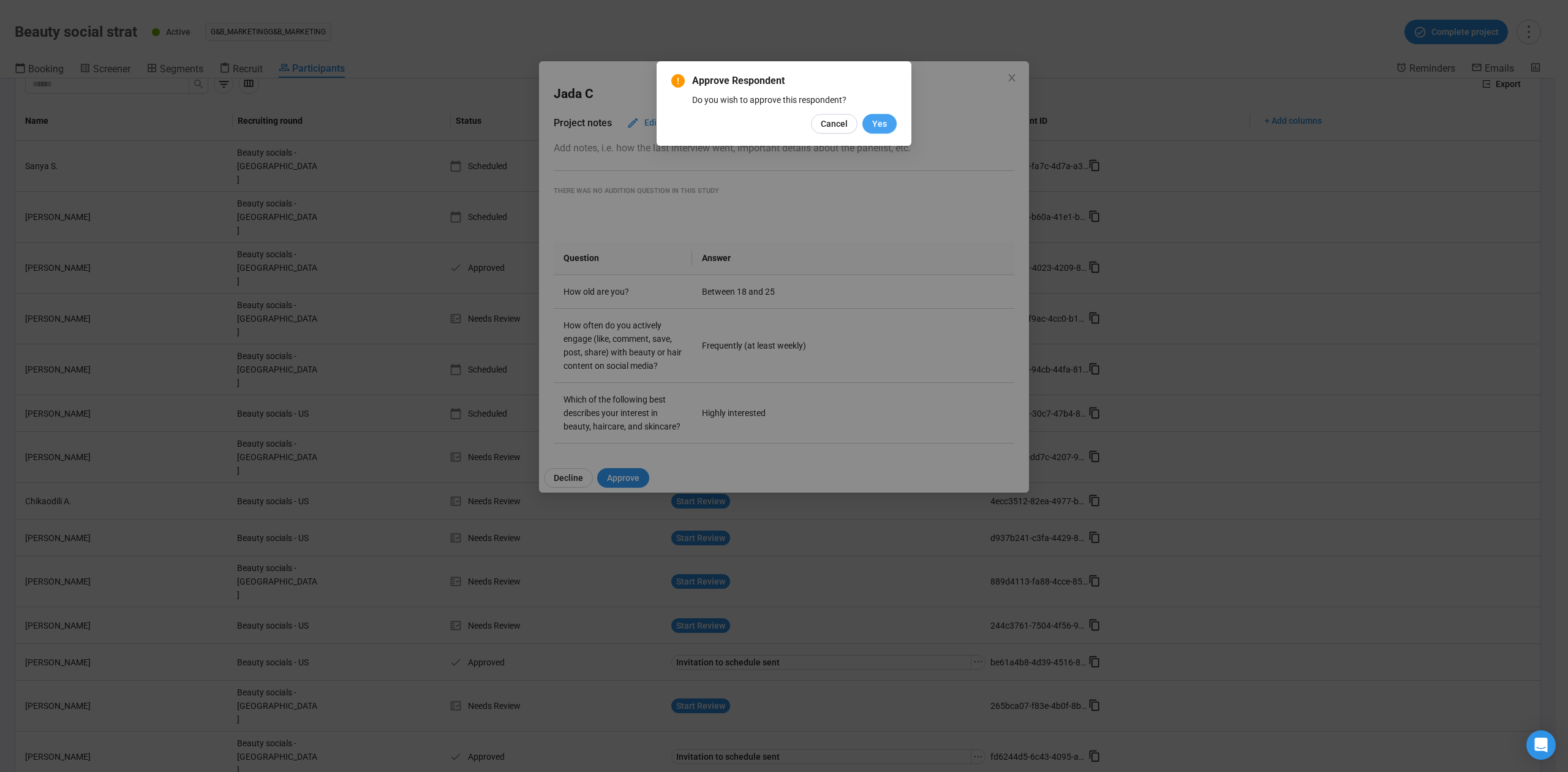
click at [874, 126] on span "Yes" at bounding box center [880, 124] width 15 height 13
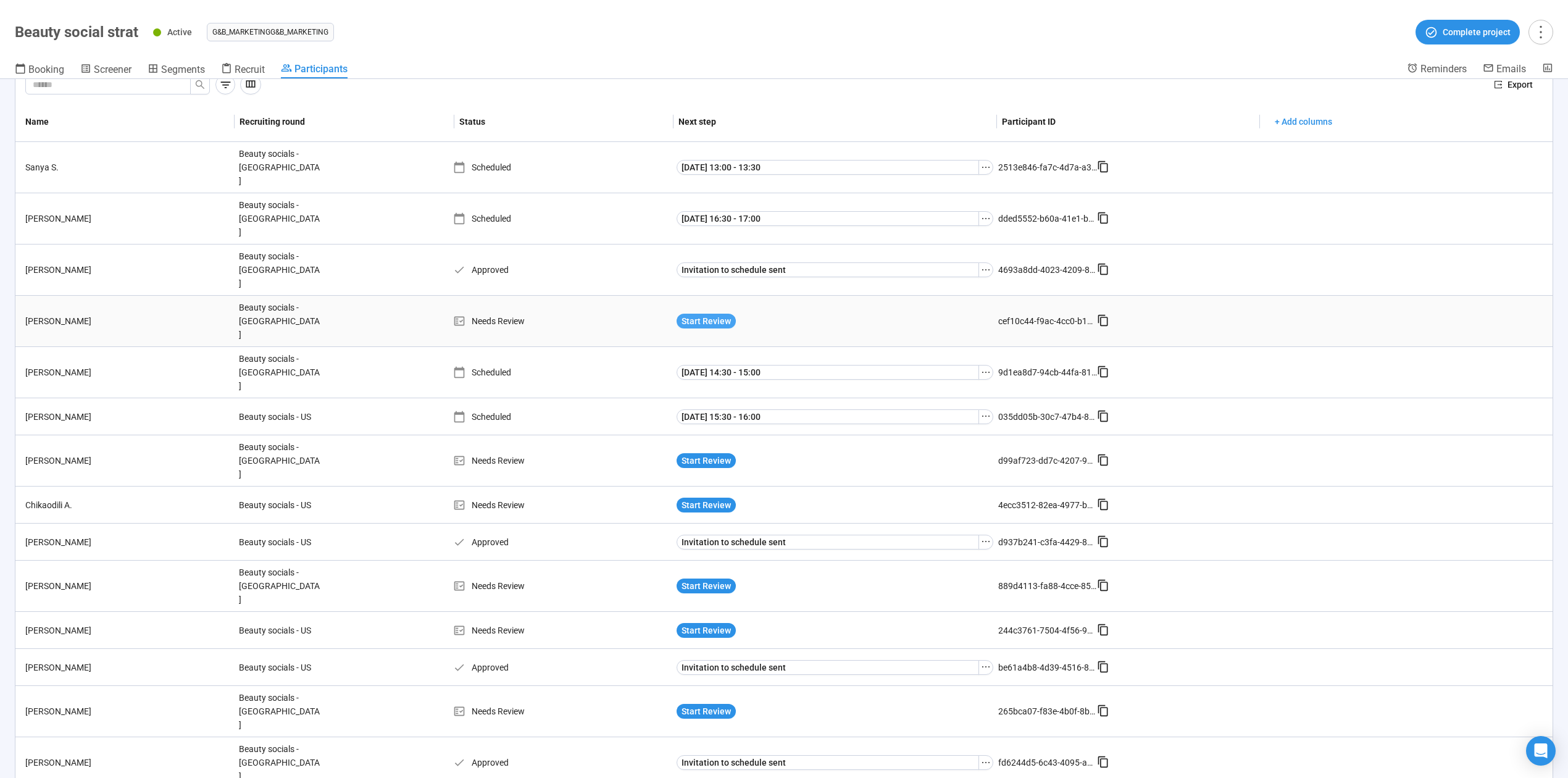
click at [707, 314] on span "Start Review" at bounding box center [707, 321] width 49 height 13
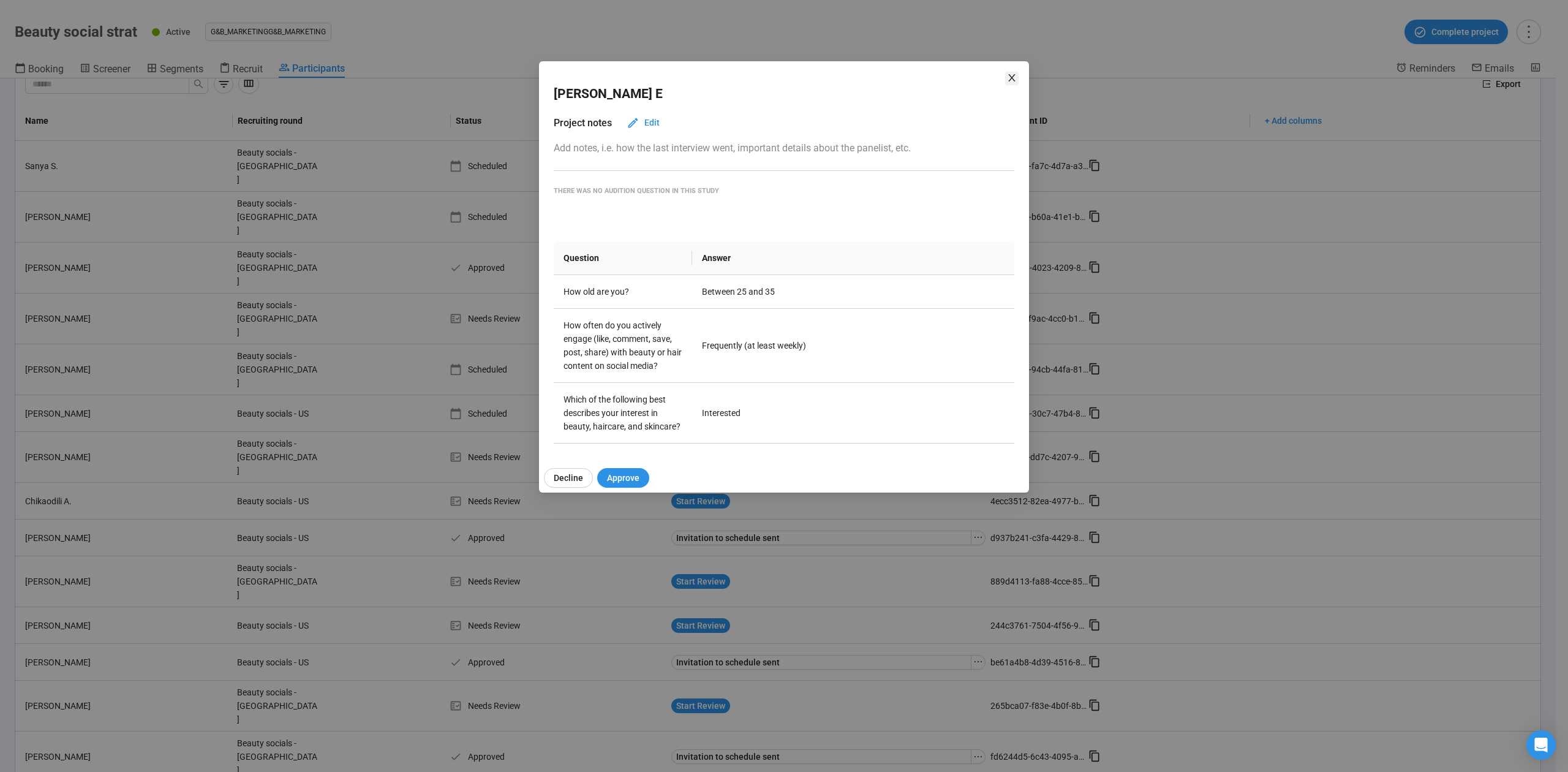
click at [1010, 79] on icon "close" at bounding box center [1011, 77] width 7 height 7
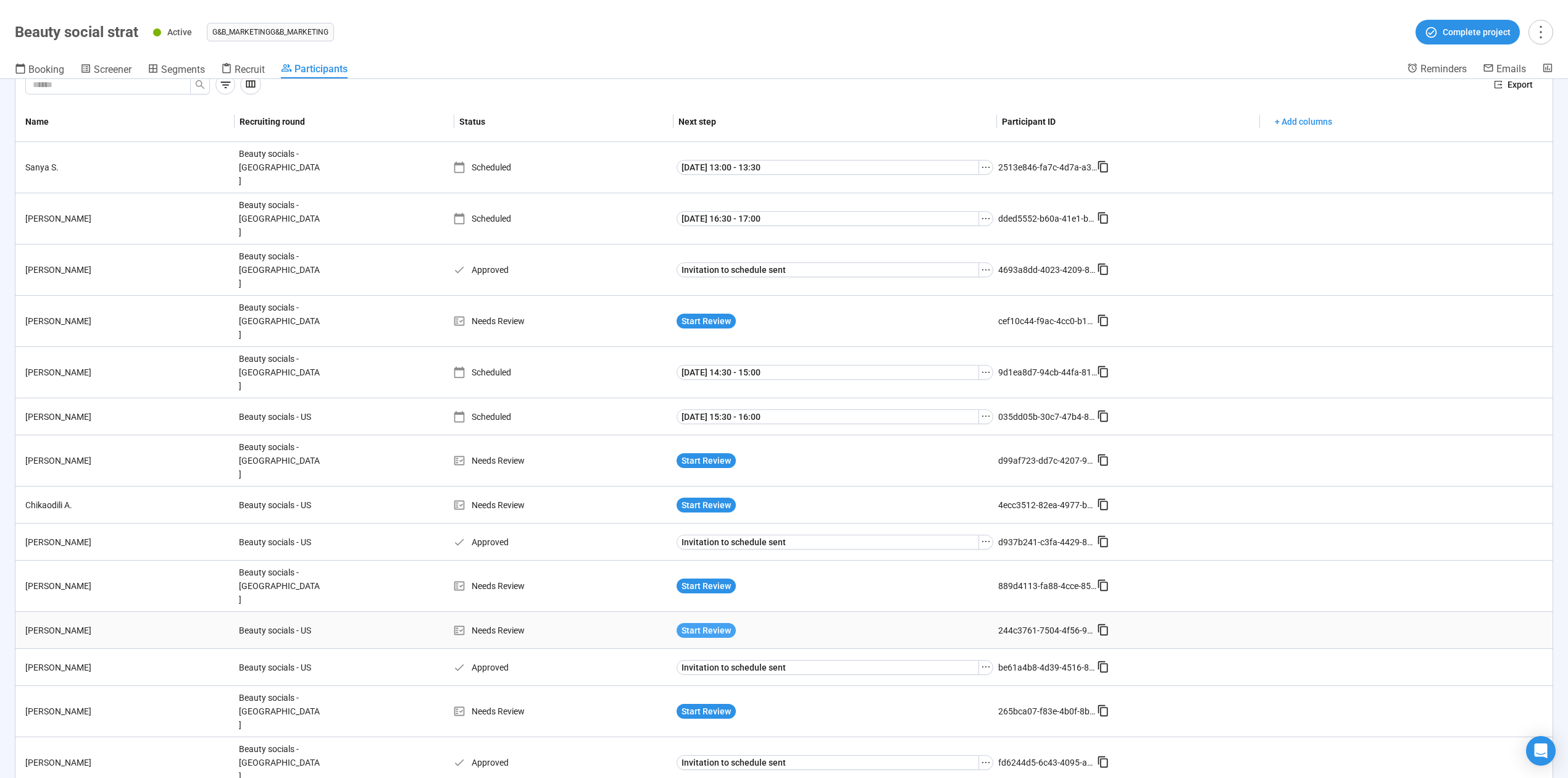
click at [702, 624] on span "Start Review" at bounding box center [707, 631] width 49 height 13
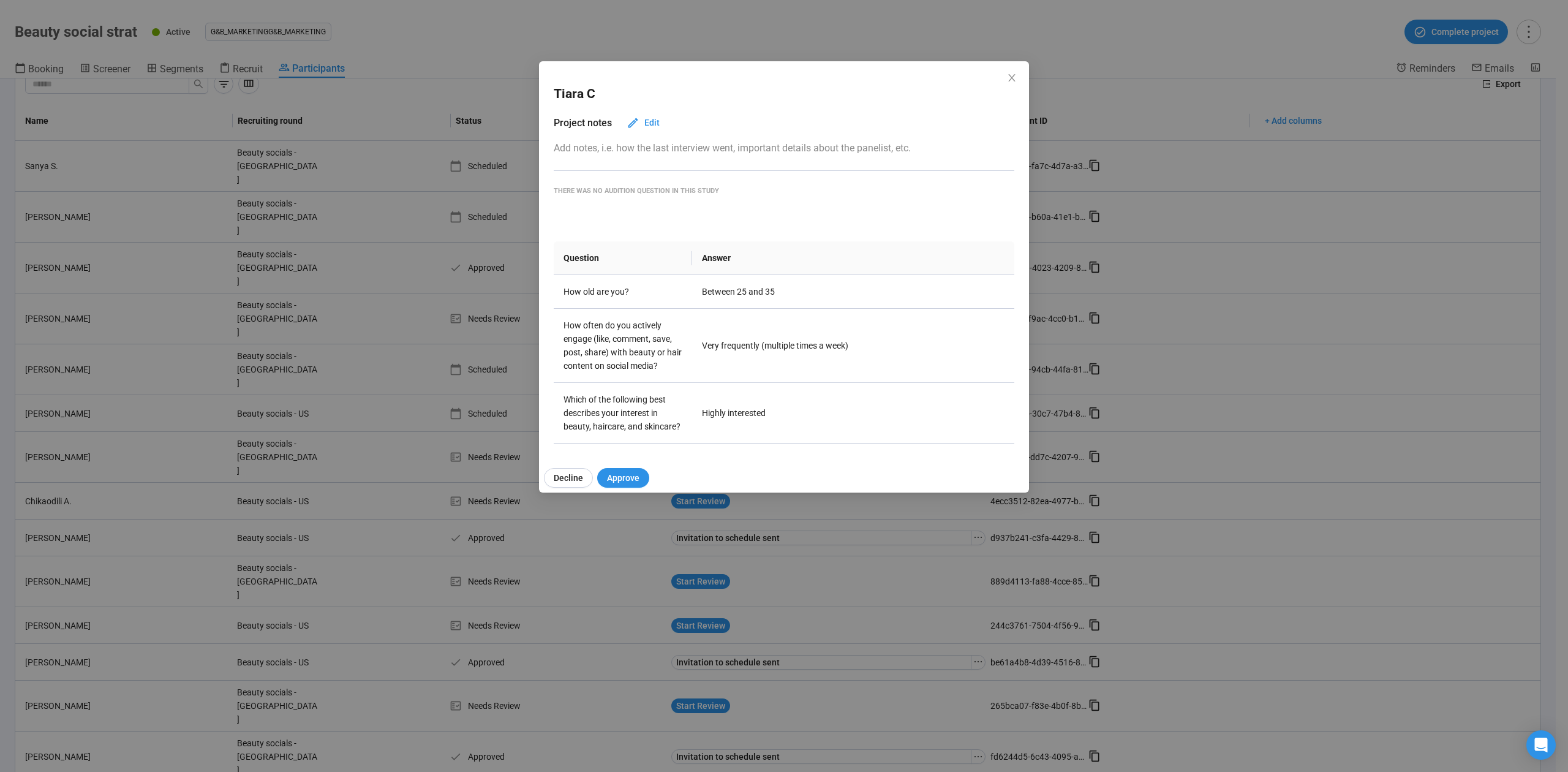
click at [1012, 81] on icon "close" at bounding box center [1011, 77] width 10 height 10
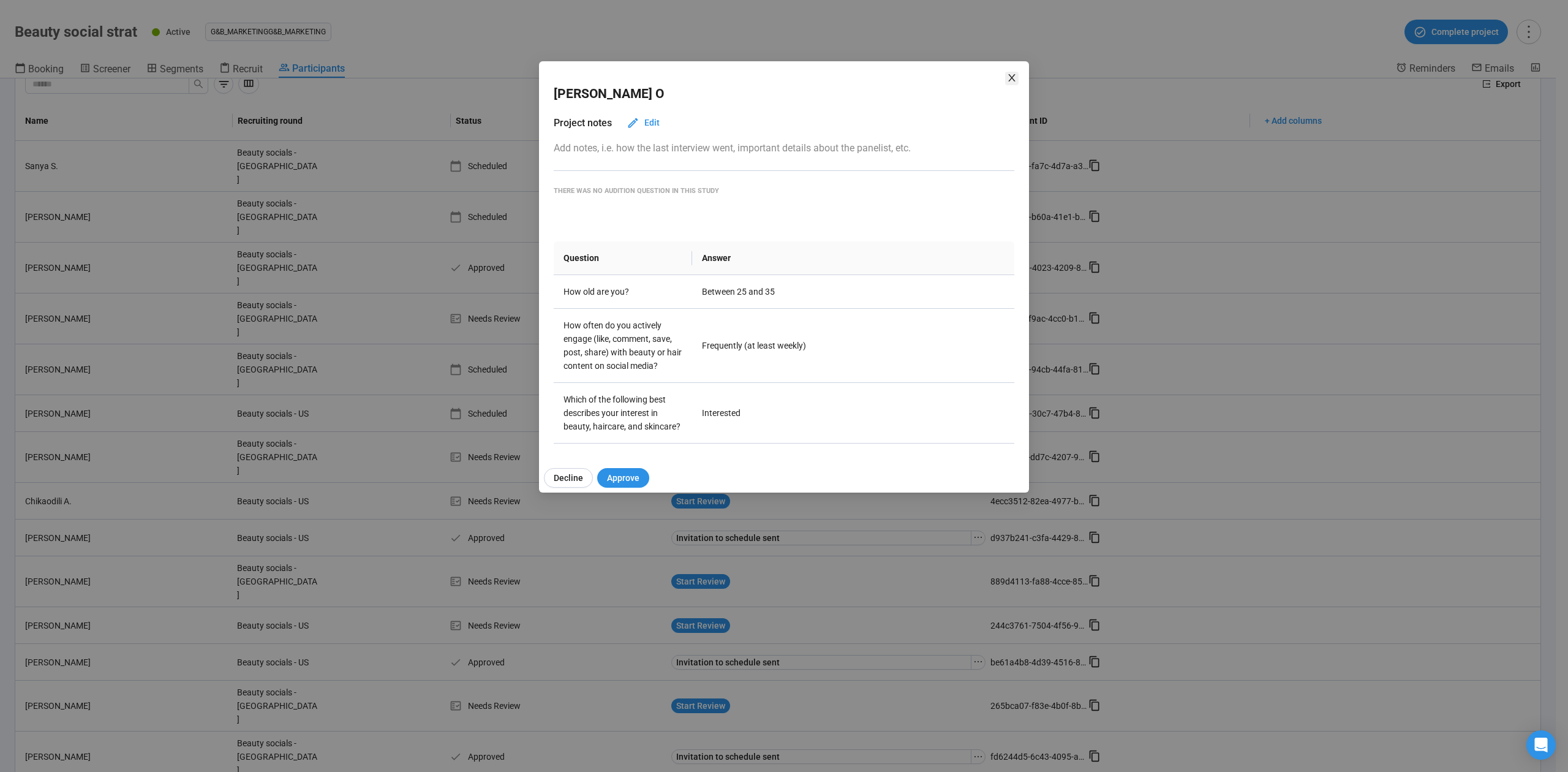
click at [1012, 73] on icon "close" at bounding box center [1011, 77] width 10 height 10
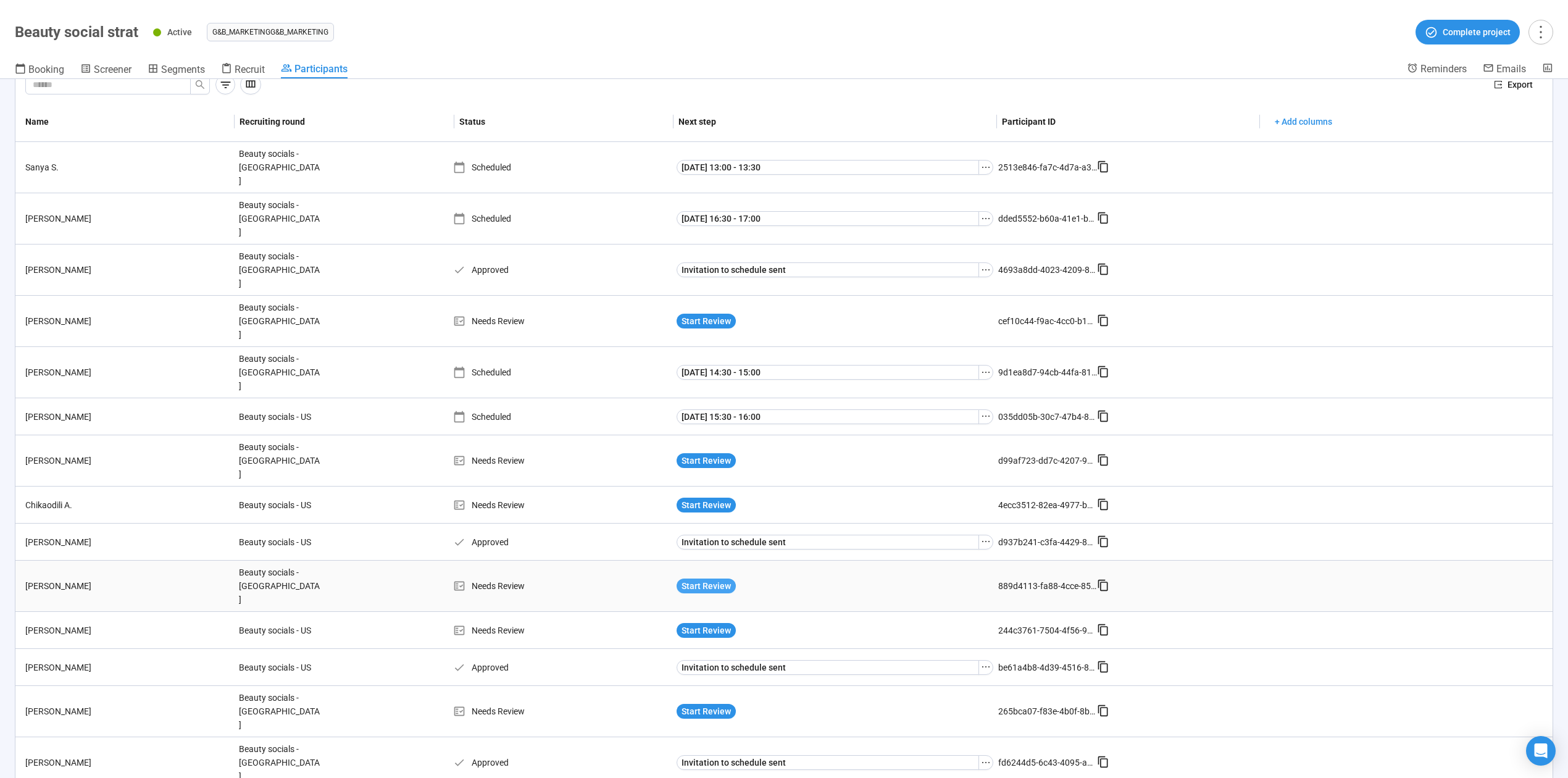
click at [702, 579] on span "Start Review" at bounding box center [707, 586] width 49 height 13
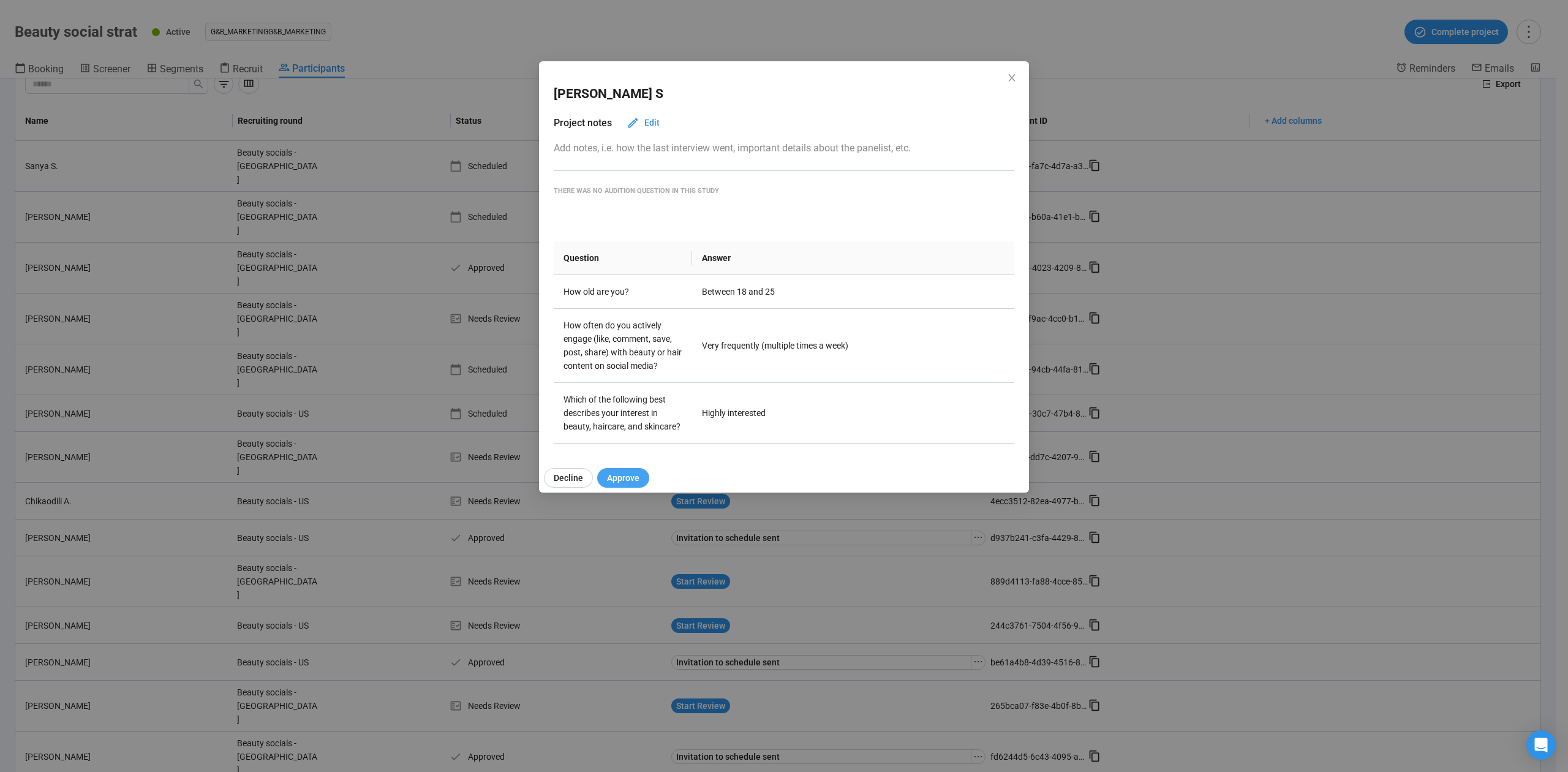
click at [622, 483] on span "Approve" at bounding box center [623, 478] width 32 height 13
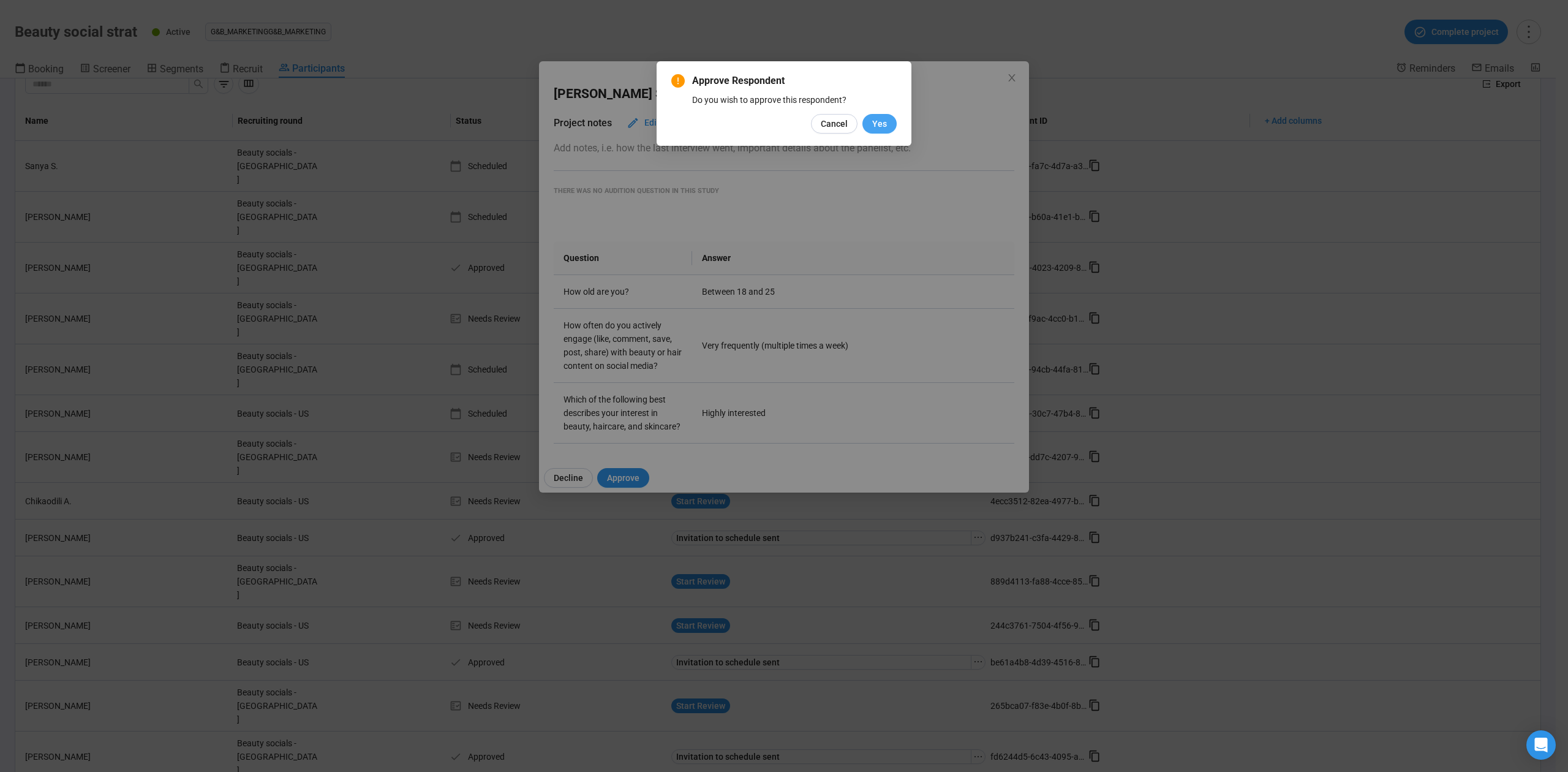
click at [875, 126] on span "Yes" at bounding box center [880, 124] width 15 height 13
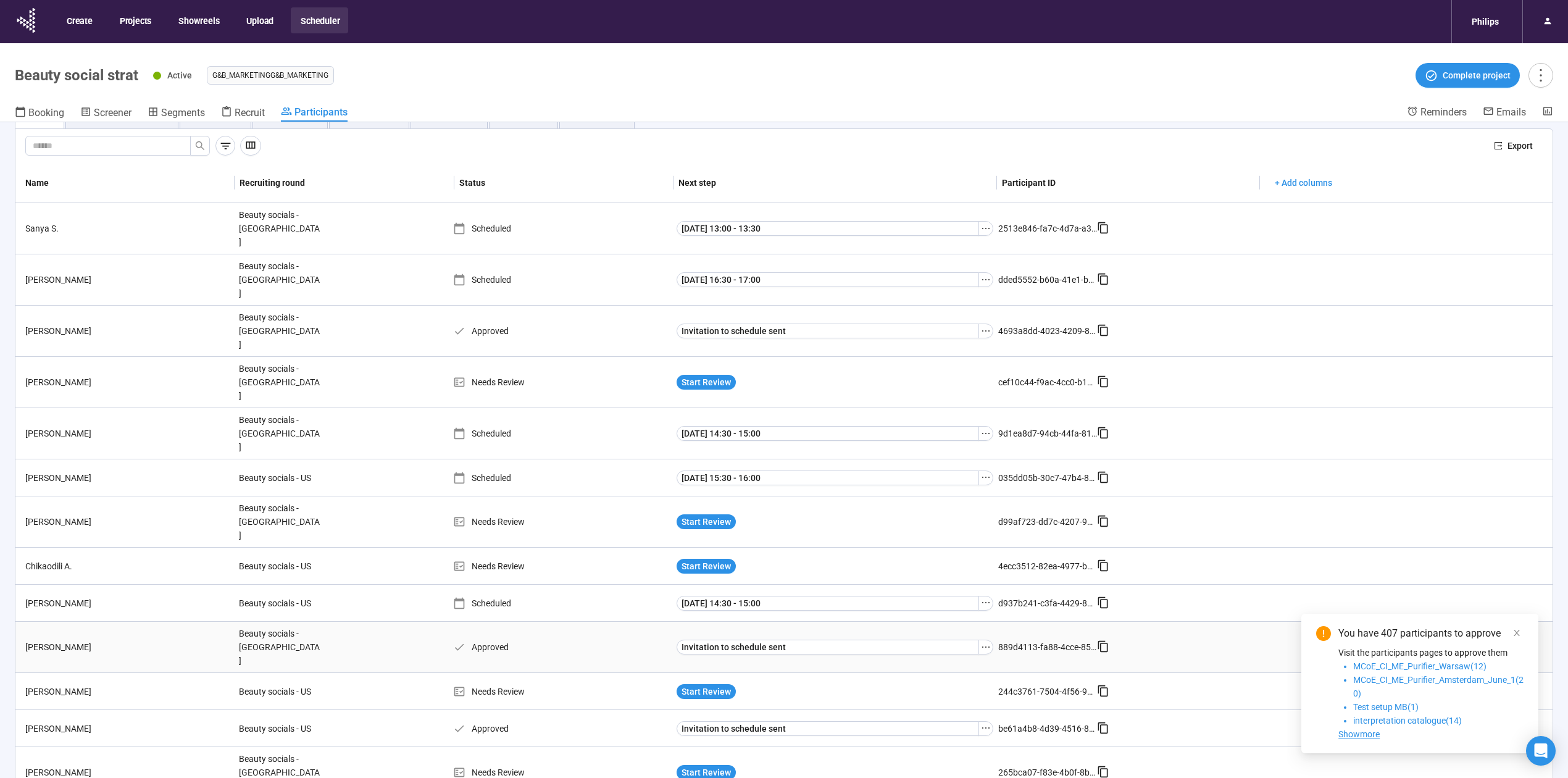
scroll to position [51, 0]
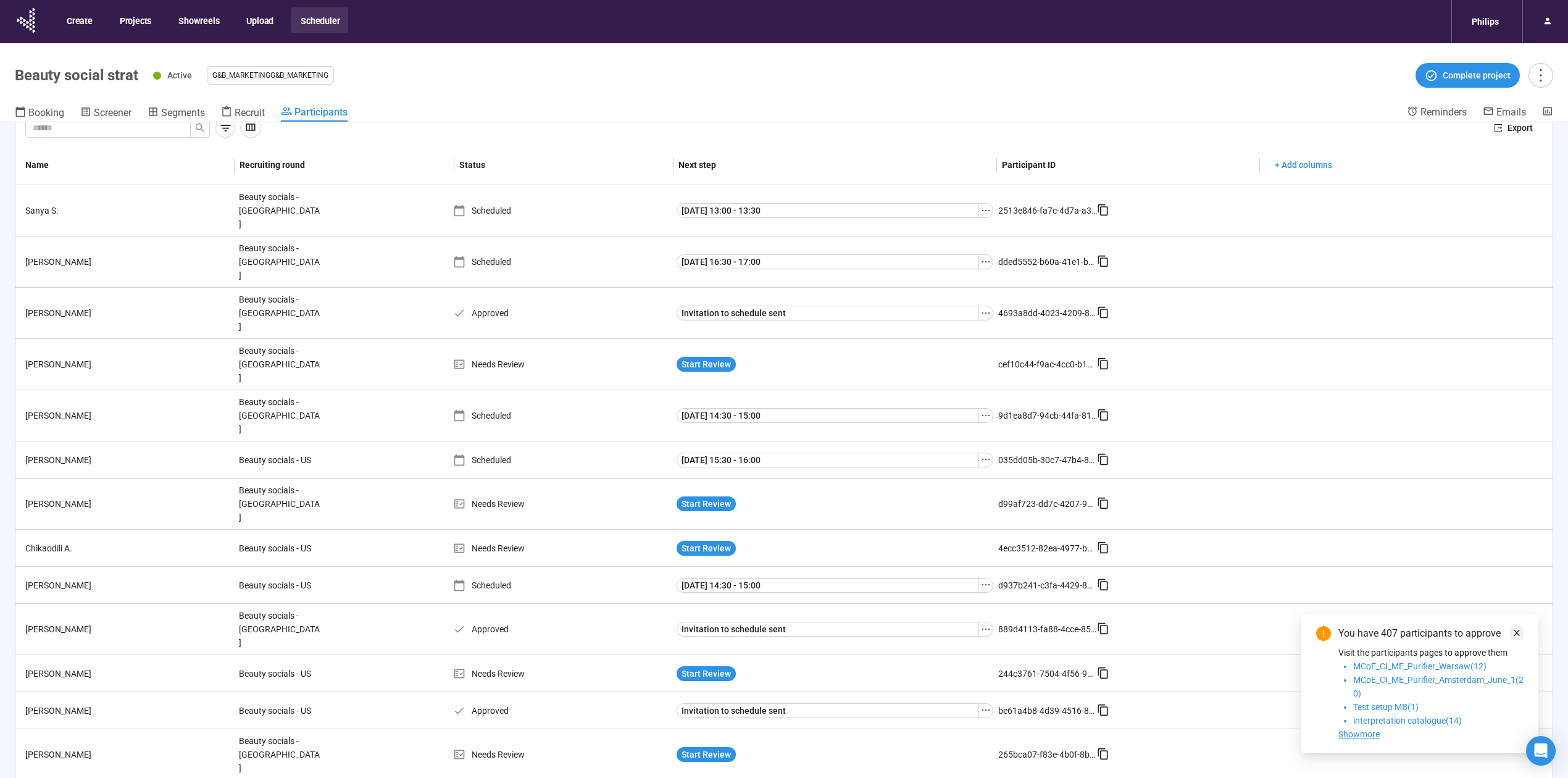
click at [1520, 633] on icon "close" at bounding box center [1517, 633] width 9 height 9
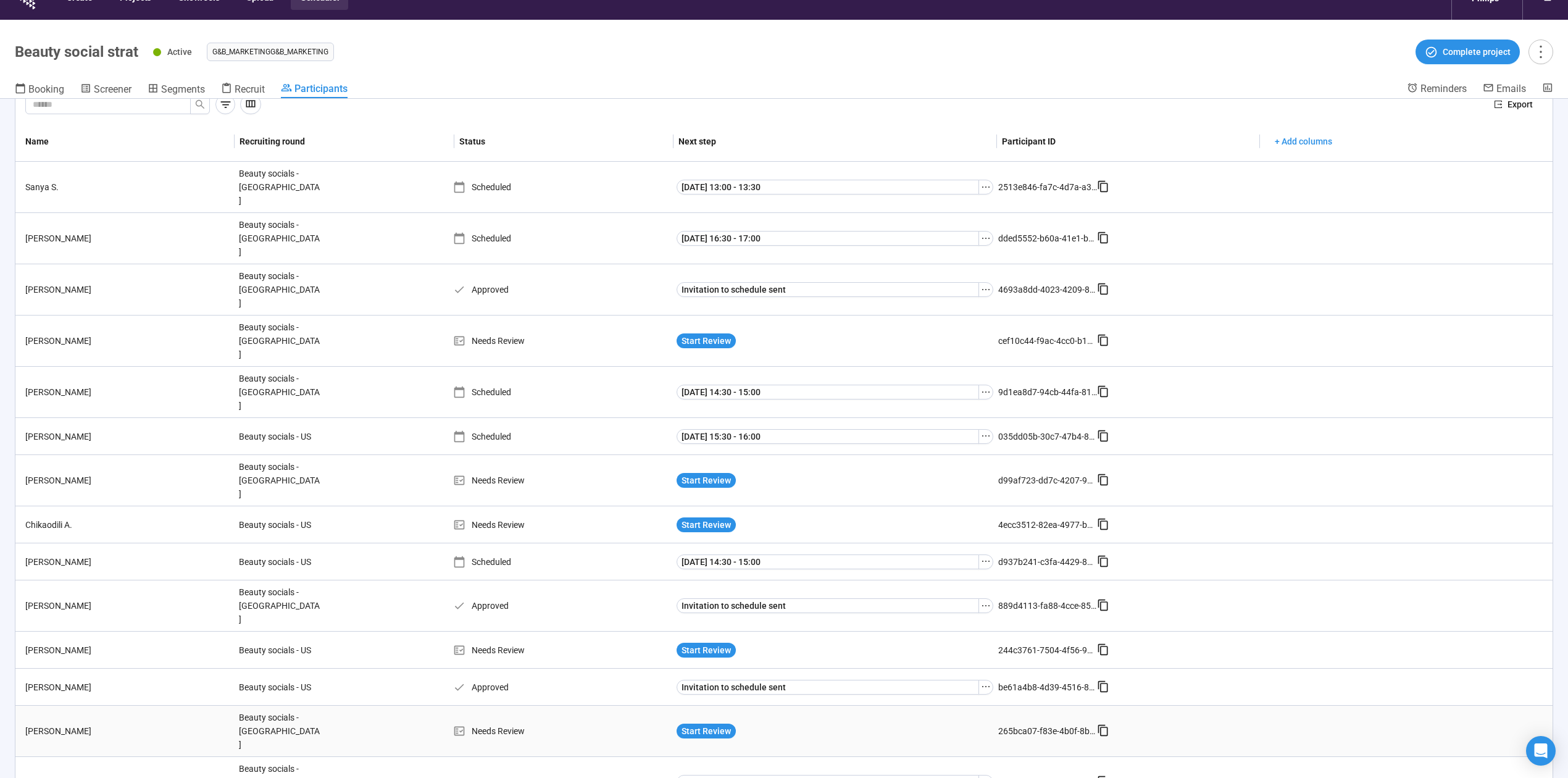
scroll to position [43, 0]
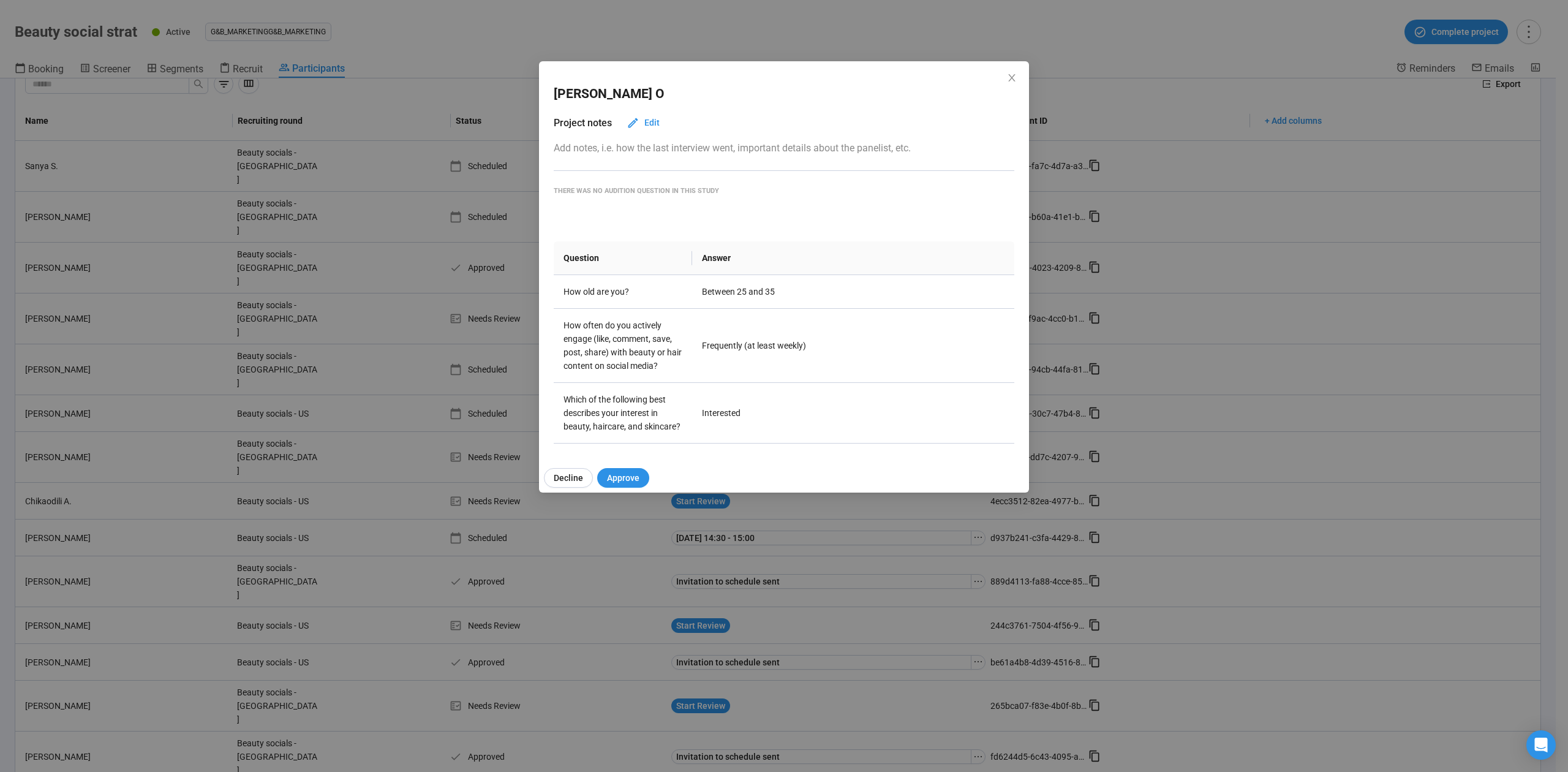
click at [1001, 81] on div "Noah O" at bounding box center [784, 94] width 461 height 42
click at [1007, 77] on icon "close" at bounding box center [1011, 77] width 10 height 10
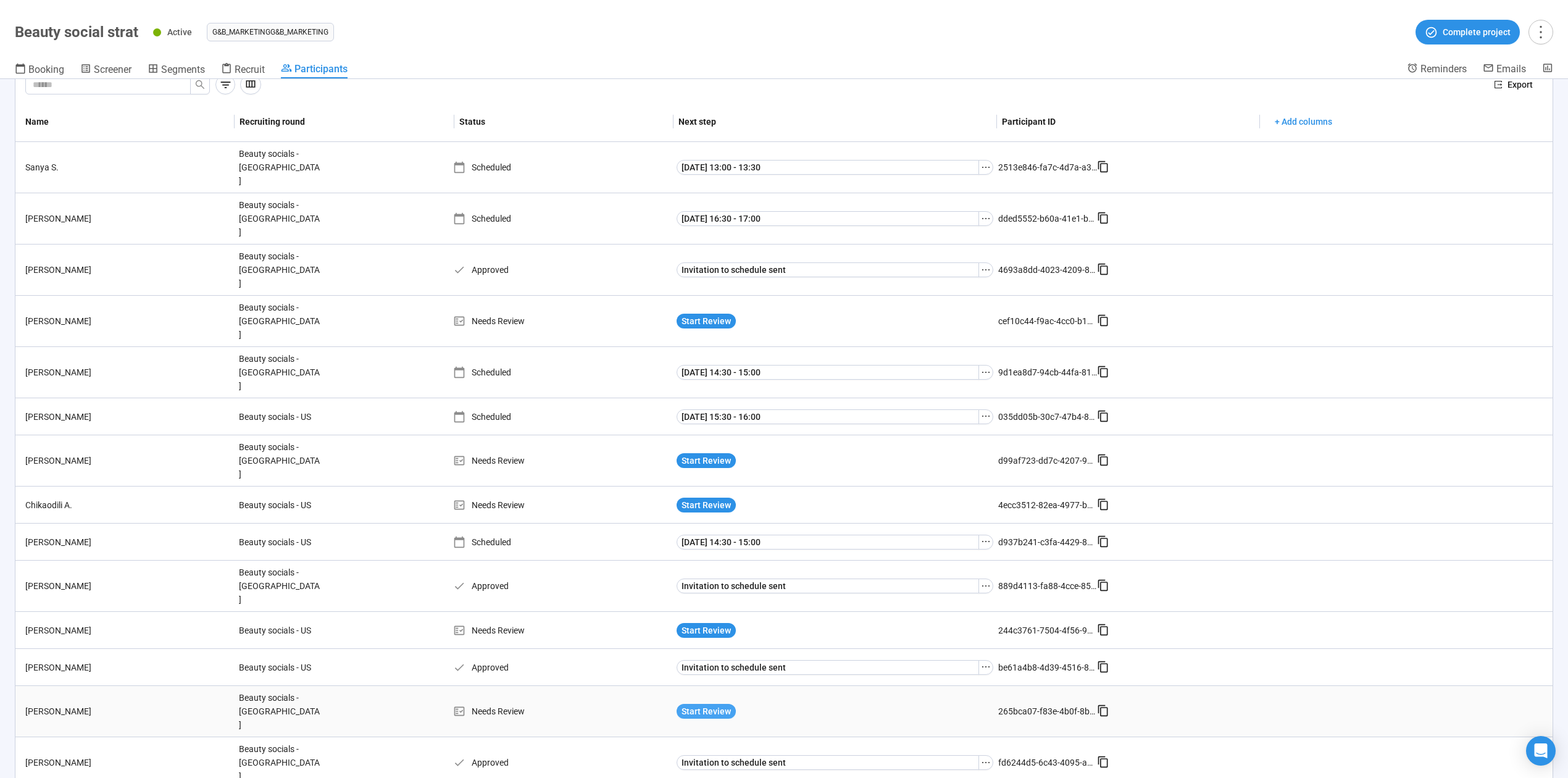
click at [715, 705] on span "Start Review" at bounding box center [707, 711] width 49 height 13
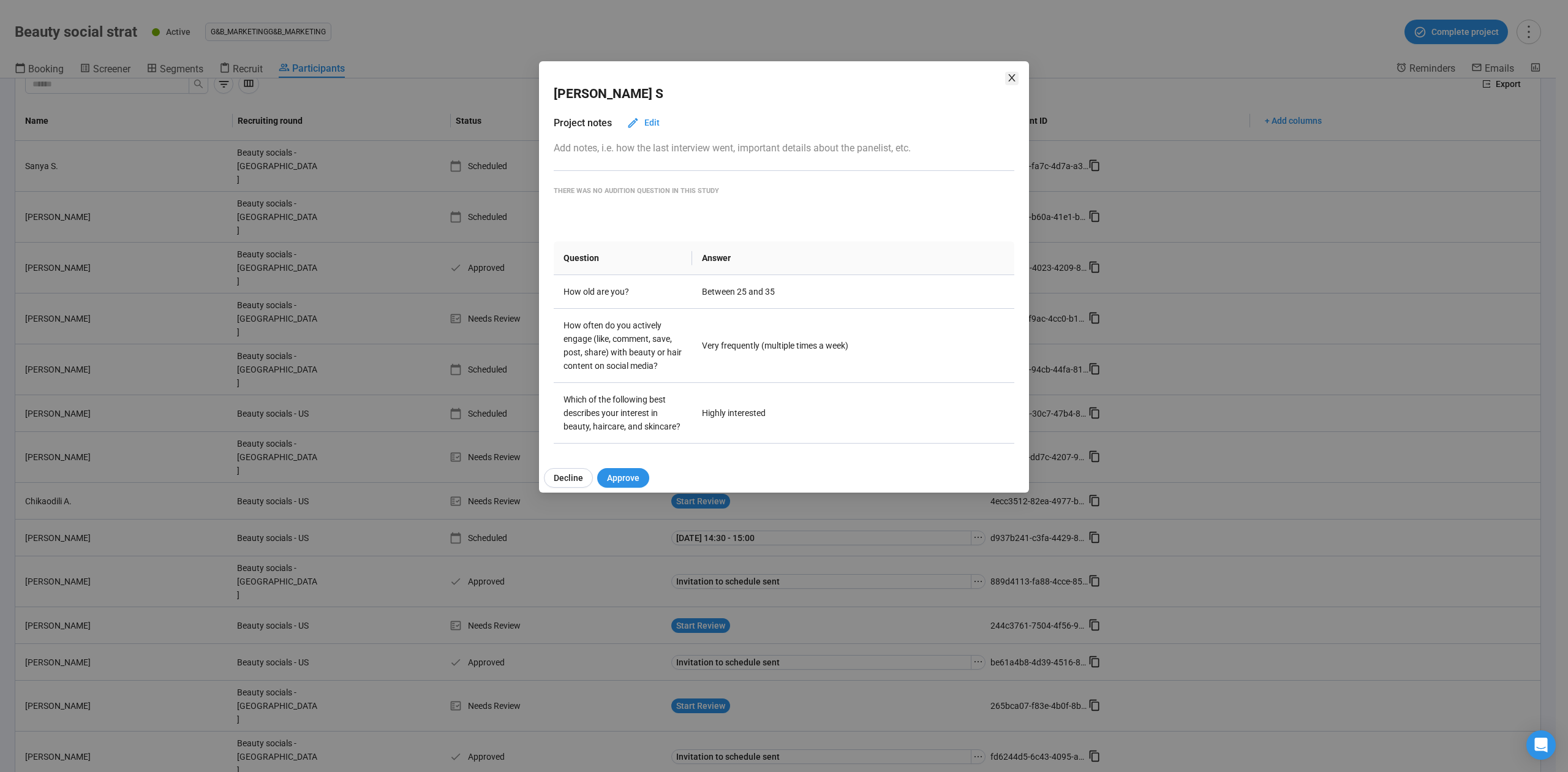
click at [1012, 76] on icon "close" at bounding box center [1011, 77] width 10 height 10
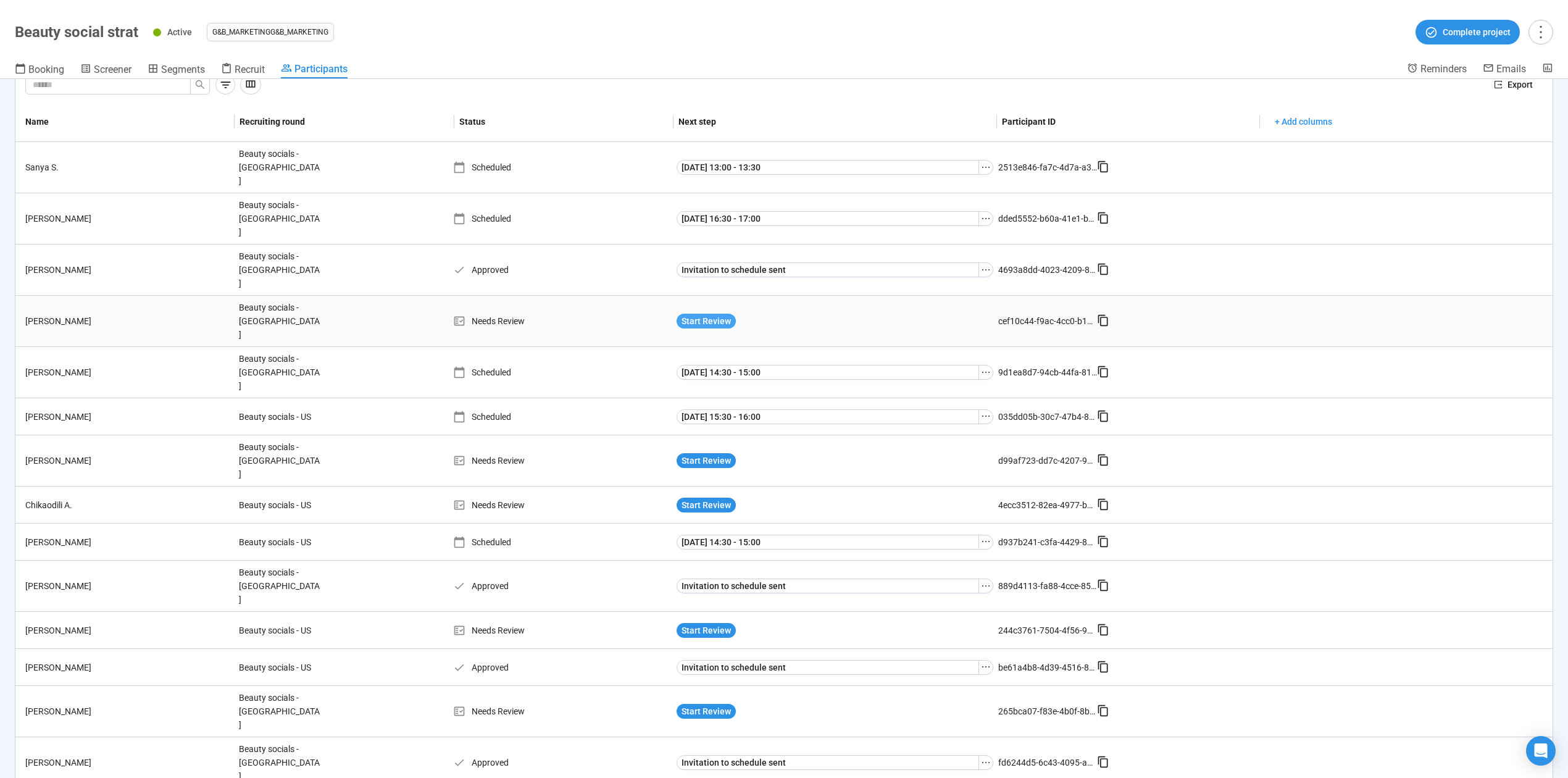
click at [719, 314] on span "Start Review" at bounding box center [707, 321] width 49 height 13
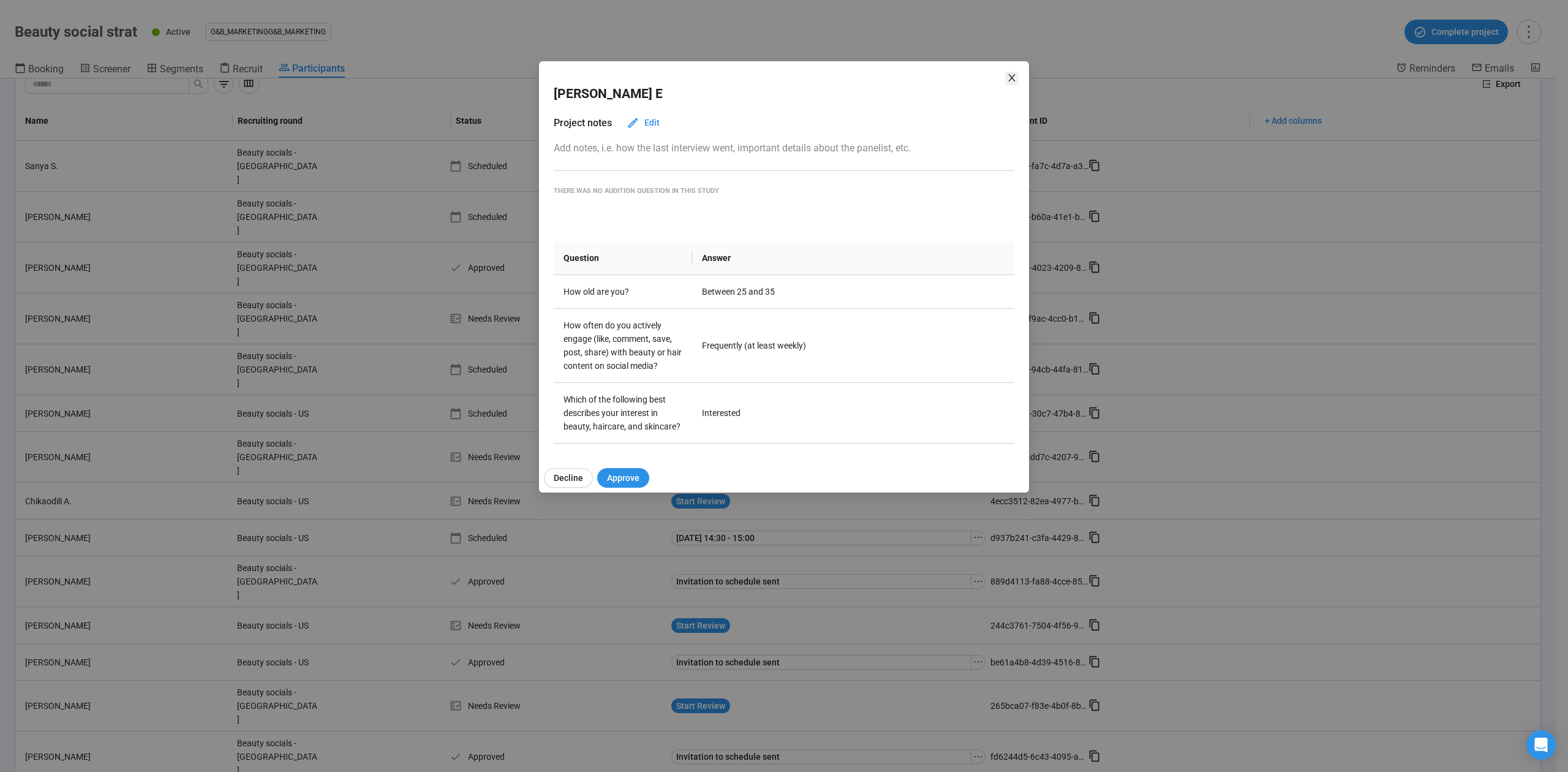
click at [1013, 78] on icon "close" at bounding box center [1011, 77] width 10 height 10
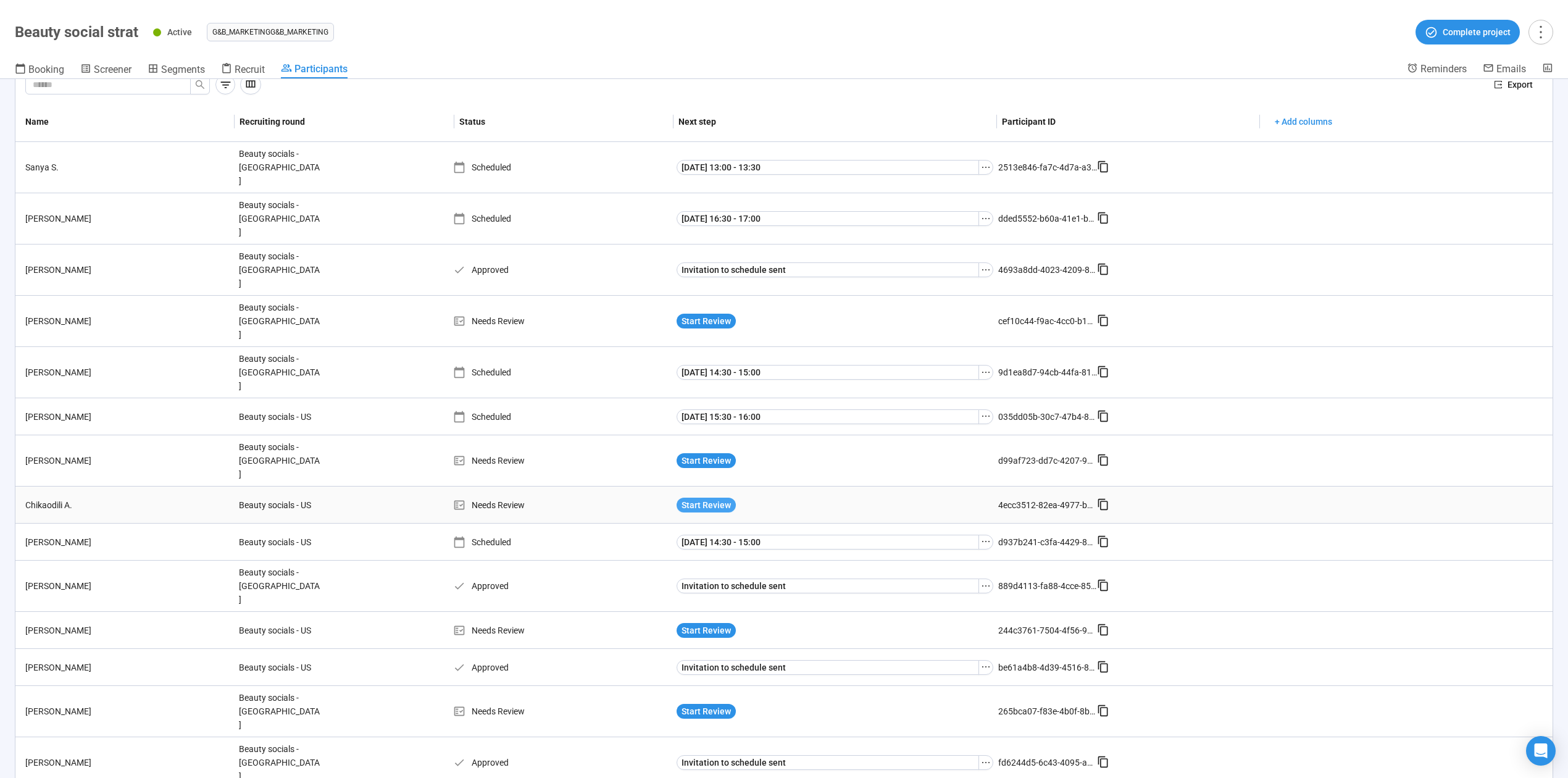
click at [724, 498] on span "Start Review" at bounding box center [707, 505] width 49 height 13
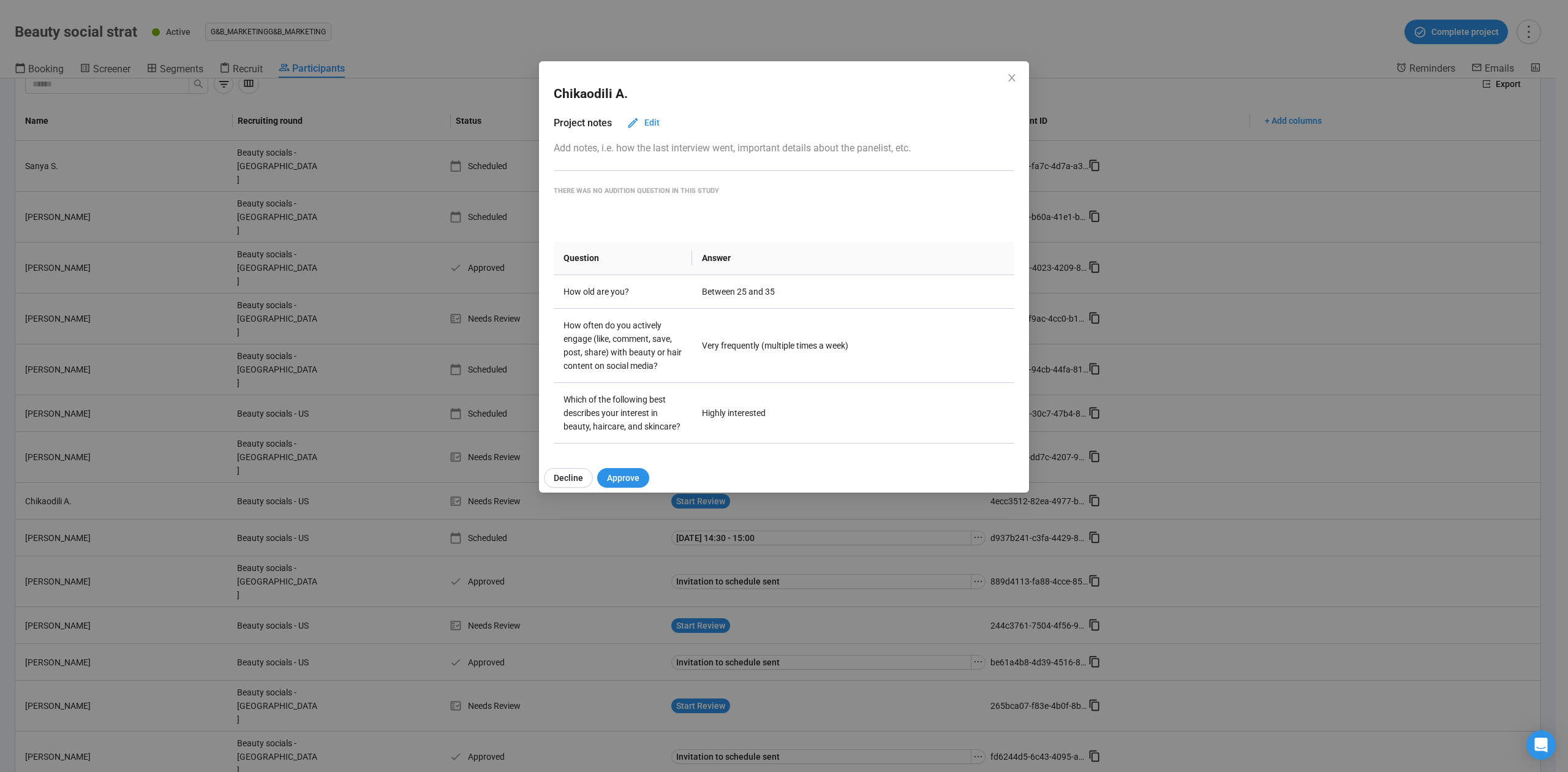
click at [999, 77] on div "Chikaodili A." at bounding box center [784, 94] width 461 height 42
click at [1005, 82] on span "Close" at bounding box center [1011, 78] width 13 height 13
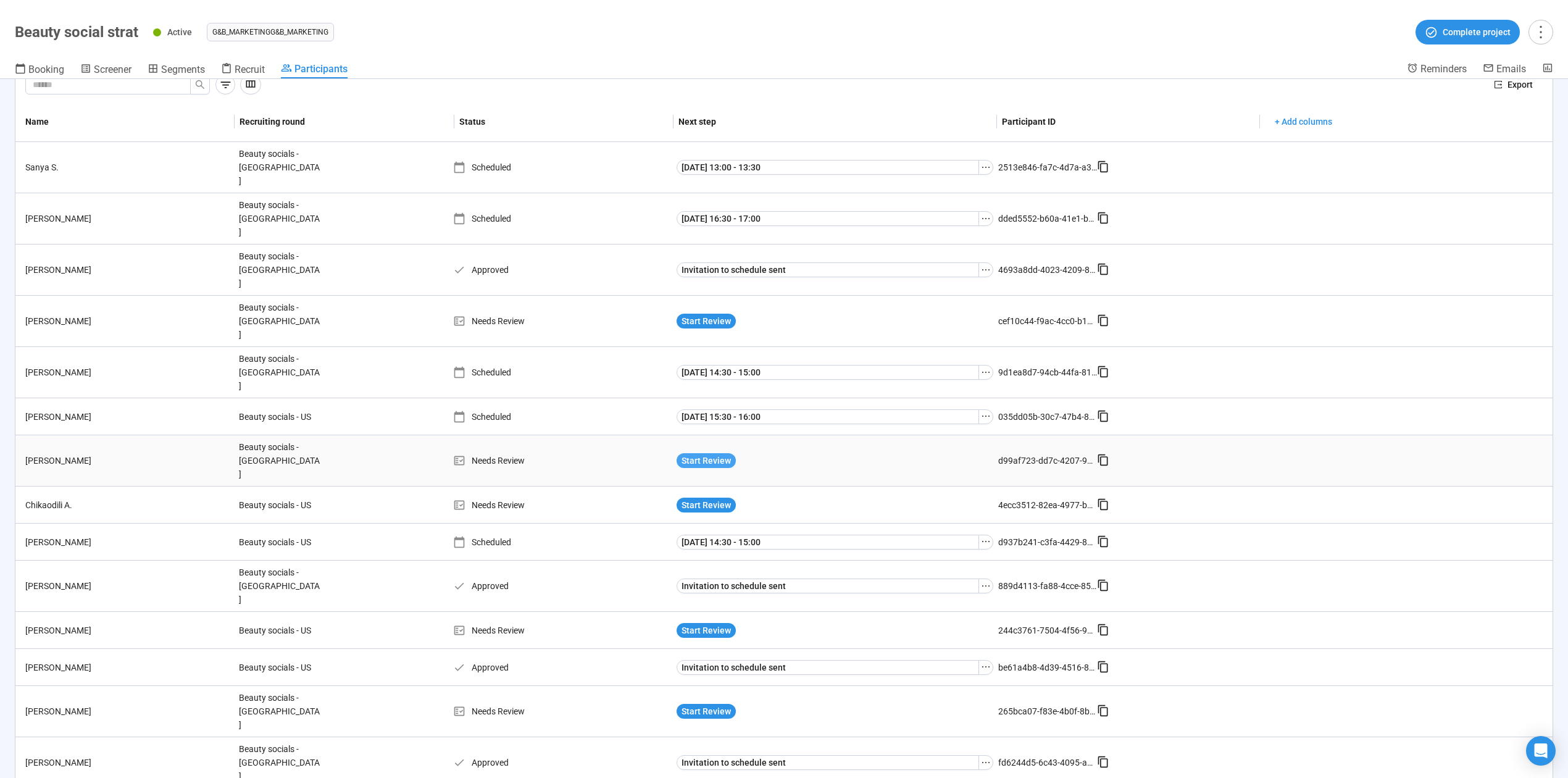
click at [723, 454] on span "Start Review" at bounding box center [707, 460] width 49 height 13
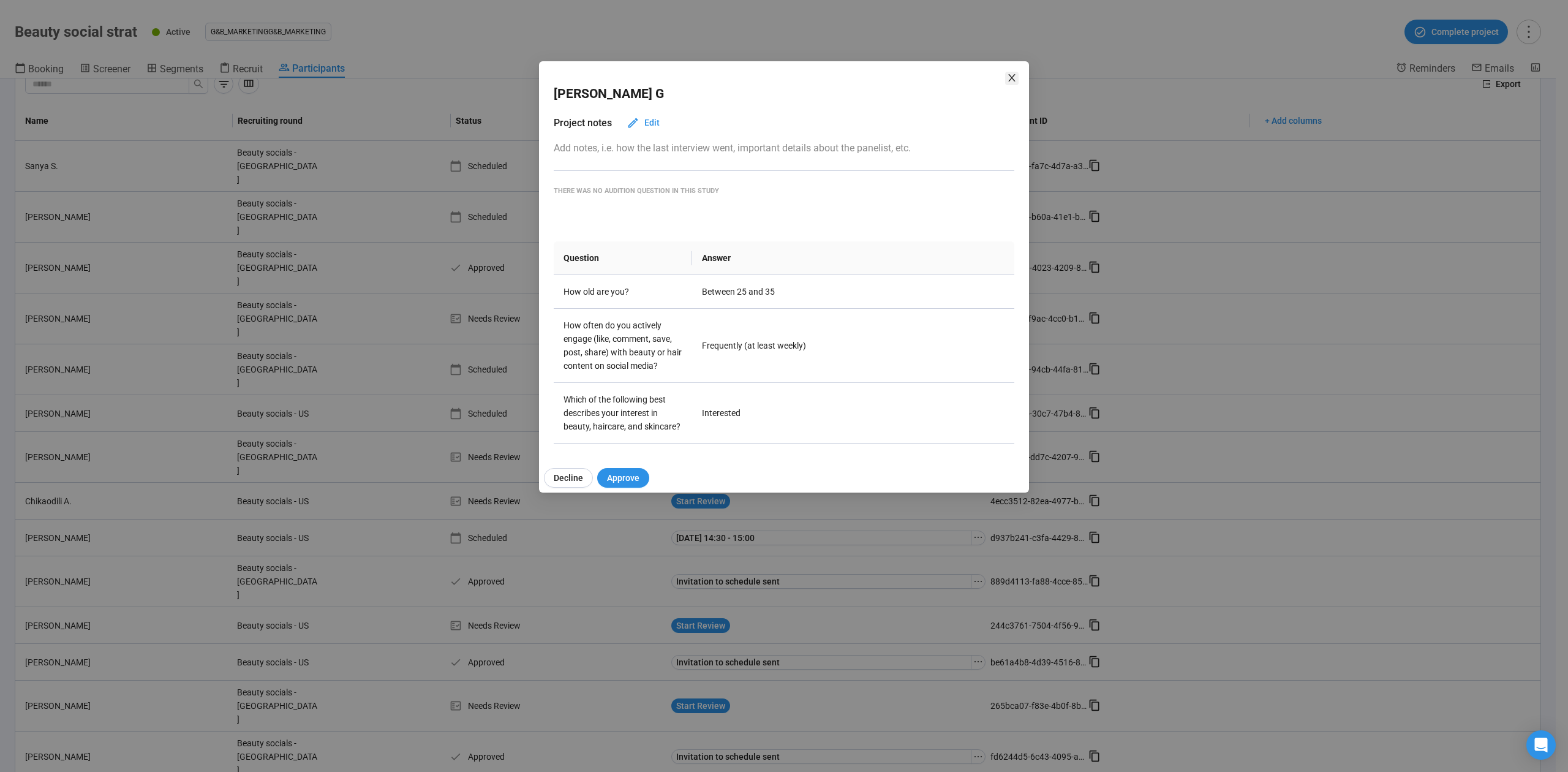
click at [1017, 82] on span "Close" at bounding box center [1011, 78] width 13 height 13
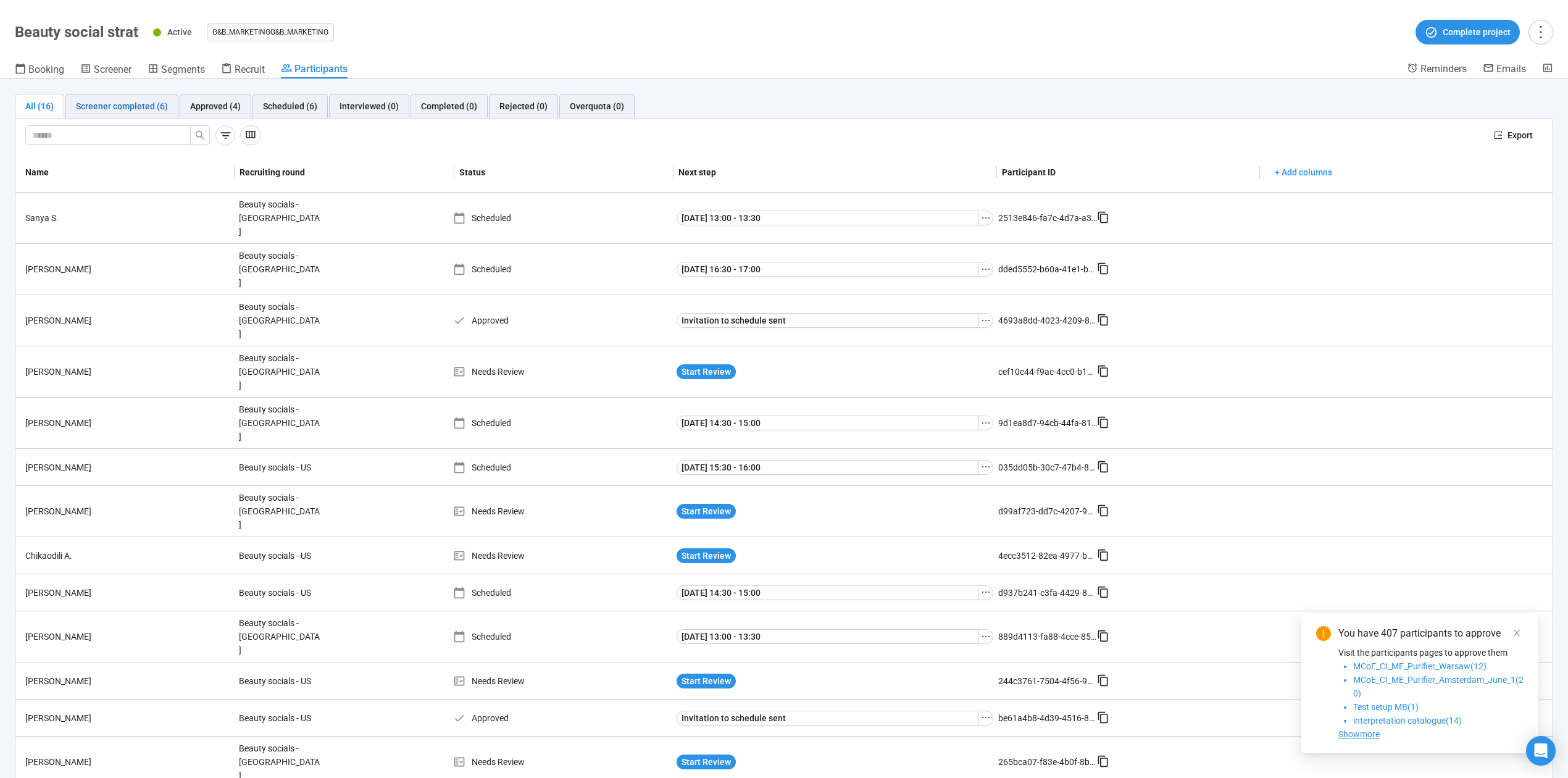
click at [141, 104] on div "Screener completed (6)" at bounding box center [122, 106] width 92 height 13
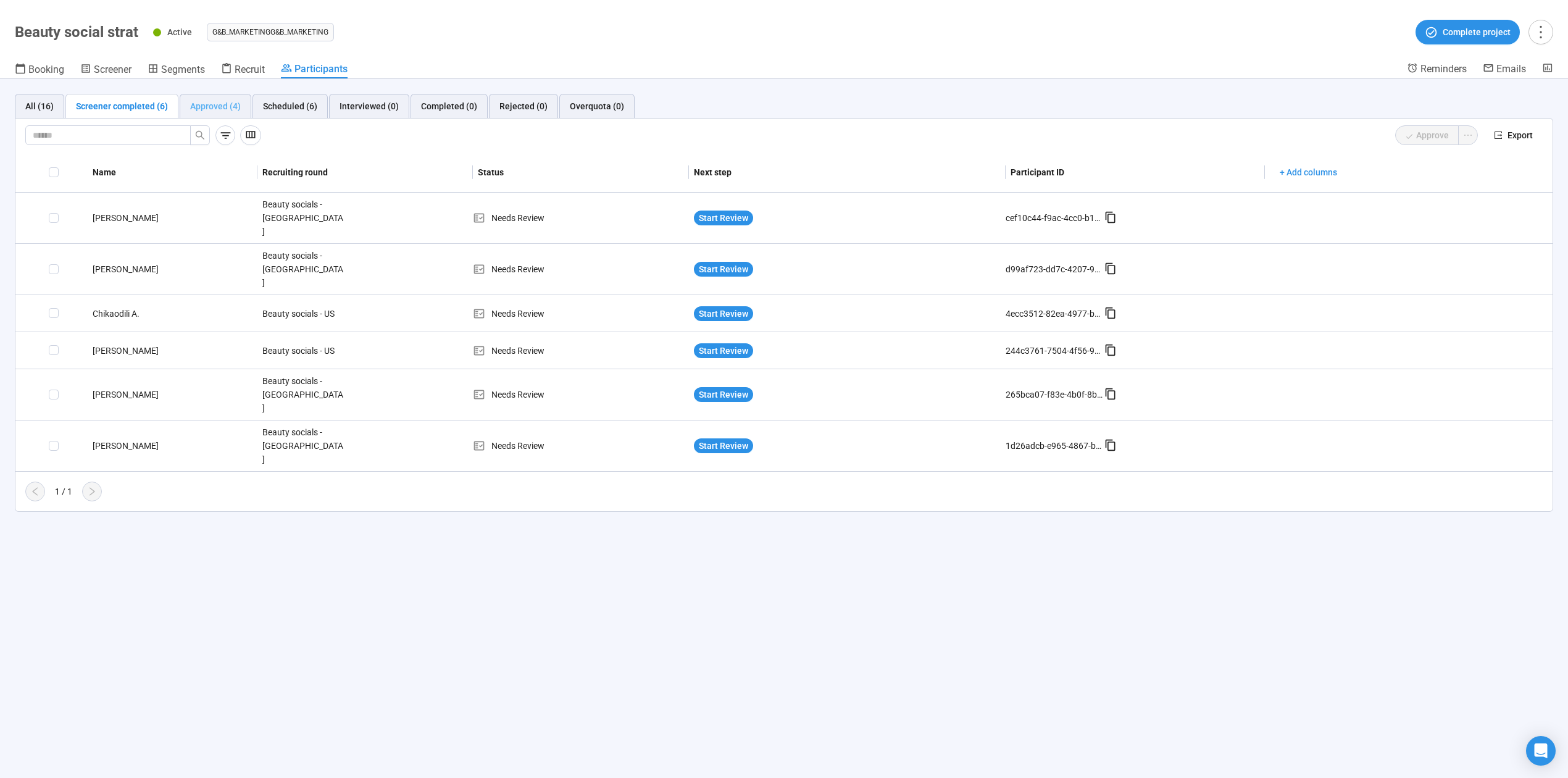
click at [203, 97] on div "Approved (4)" at bounding box center [215, 106] width 71 height 25
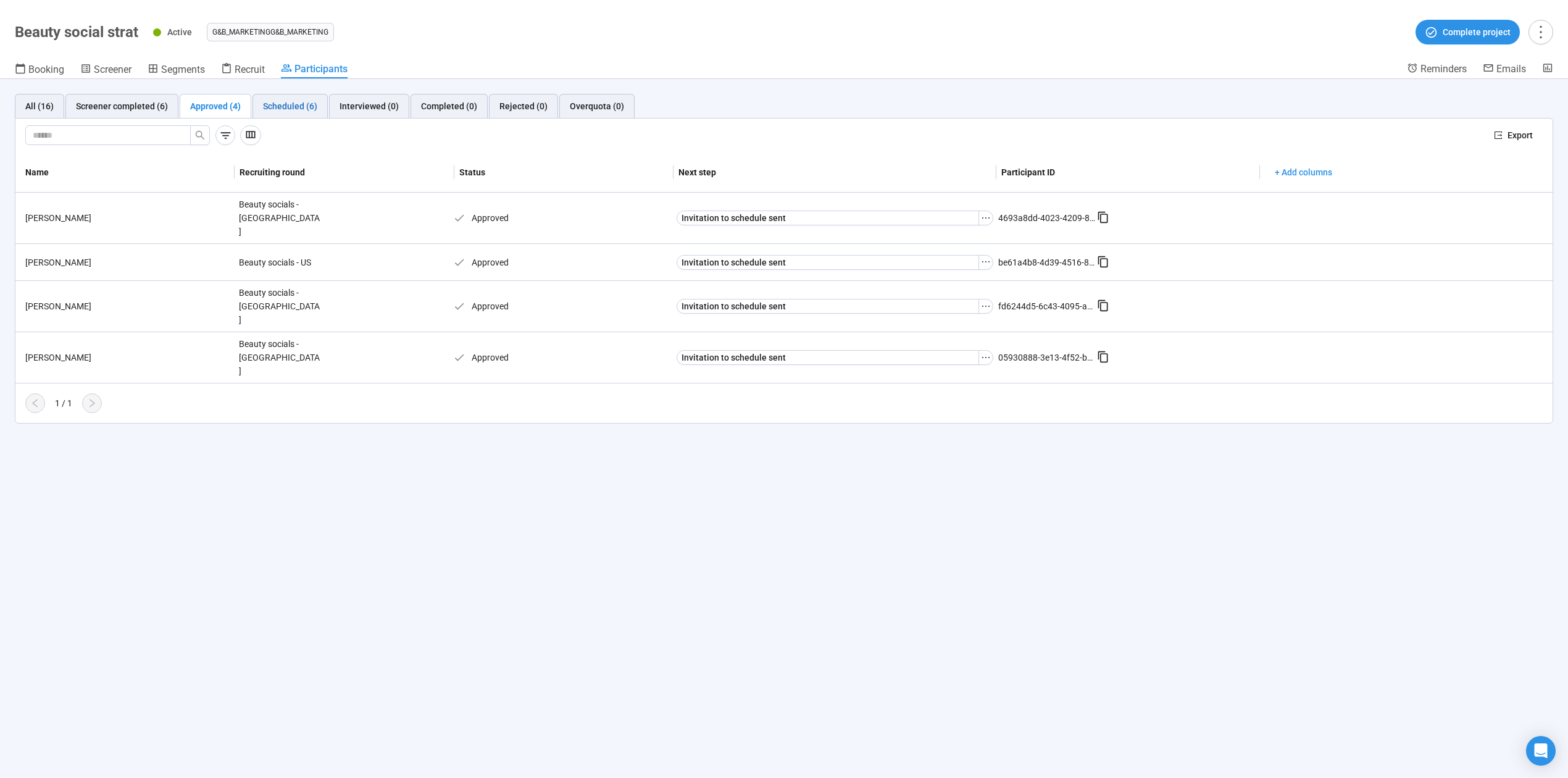
click at [299, 101] on div "Scheduled (6)" at bounding box center [290, 106] width 54 height 13
